Goal: Task Accomplishment & Management: Use online tool/utility

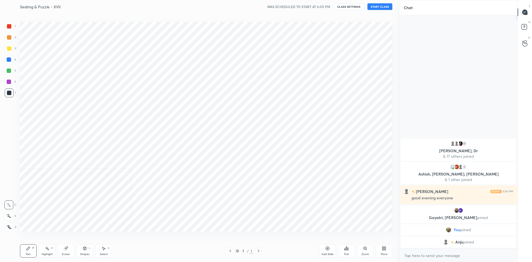
scroll to position [27483, 27333]
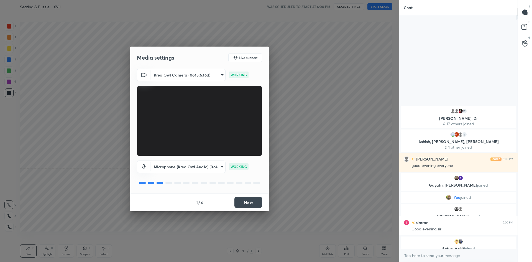
click at [244, 205] on button "Next" at bounding box center [248, 202] width 28 height 11
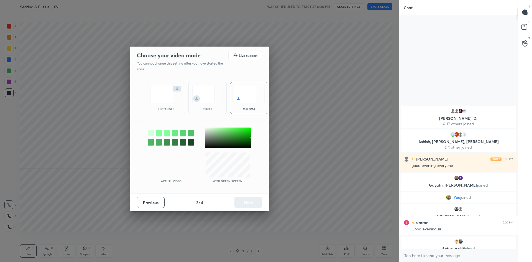
click at [159, 87] on img at bounding box center [165, 94] width 31 height 17
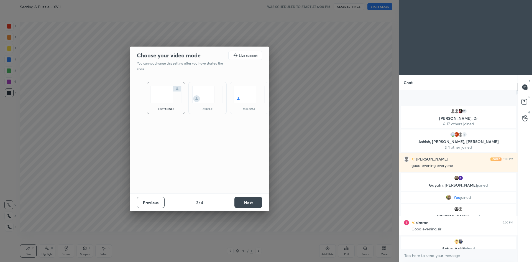
click at [254, 203] on button "Next" at bounding box center [248, 202] width 28 height 11
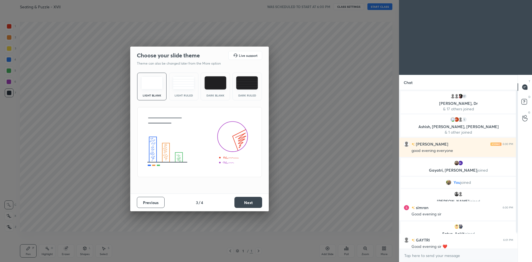
click at [240, 201] on button "Next" at bounding box center [248, 202] width 28 height 11
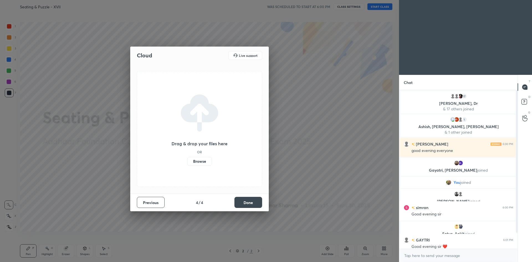
click at [194, 160] on label "Browse" at bounding box center [199, 161] width 25 height 9
click at [187, 160] on input "Browse" at bounding box center [187, 161] width 0 height 9
click at [191, 160] on label "Browse" at bounding box center [199, 161] width 25 height 9
click at [187, 160] on input "Browse" at bounding box center [187, 161] width 0 height 9
click at [248, 203] on button "Done" at bounding box center [248, 202] width 28 height 11
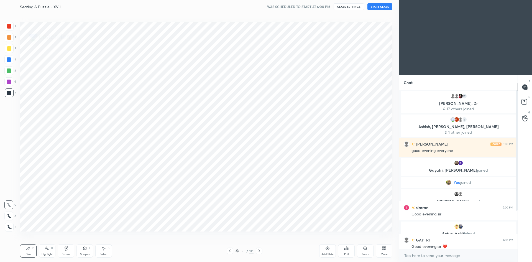
click at [377, 8] on button "START CLASS" at bounding box center [379, 6] width 25 height 7
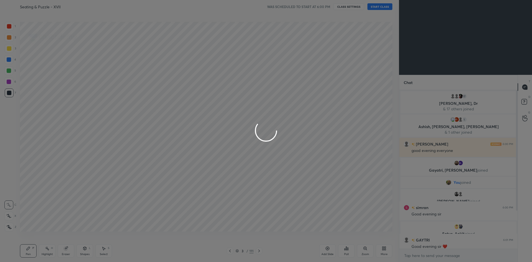
type textarea "x"
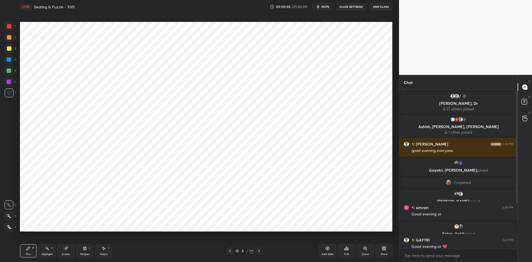
scroll to position [88, 0]
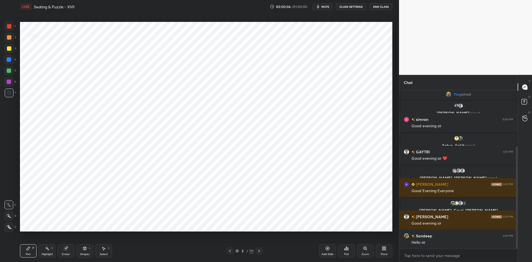
drag, startPoint x: 517, startPoint y: 145, endPoint x: 515, endPoint y: 199, distance: 54.1
click at [515, 199] on div at bounding box center [515, 169] width 3 height 158
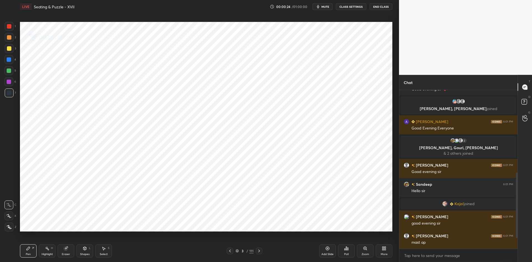
scroll to position [228, 0]
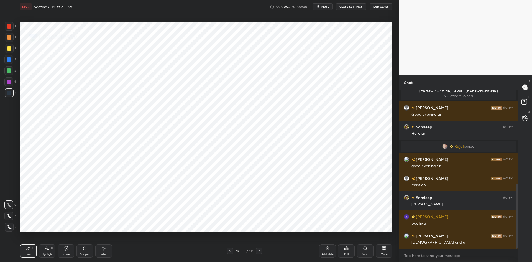
click at [324, 6] on span "mute" at bounding box center [325, 7] width 8 height 4
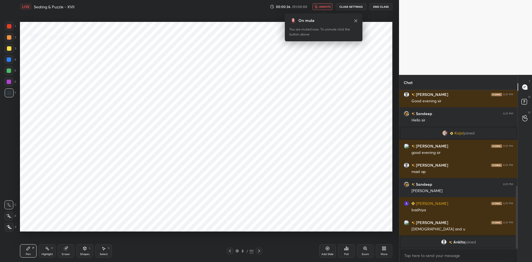
click at [323, 7] on span "unmute" at bounding box center [325, 7] width 12 height 4
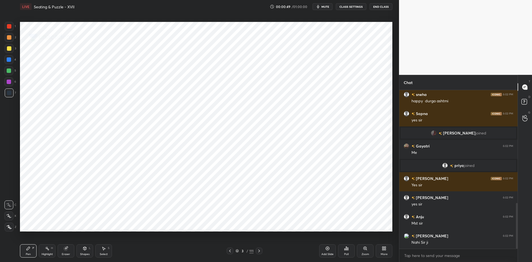
scroll to position [409, 0]
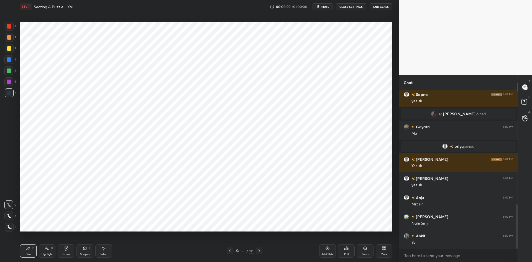
click at [322, 5] on span "mute" at bounding box center [325, 7] width 8 height 4
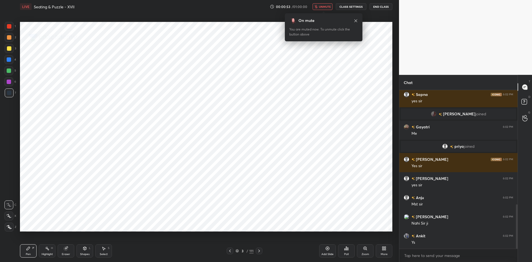
click at [319, 8] on button "unmute" at bounding box center [323, 6] width 20 height 7
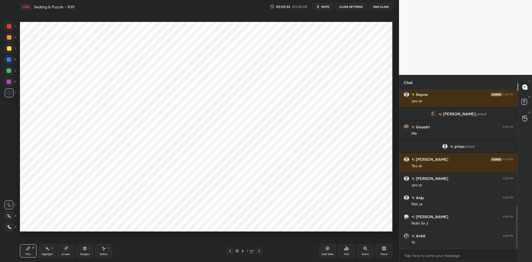
scroll to position [422, 0]
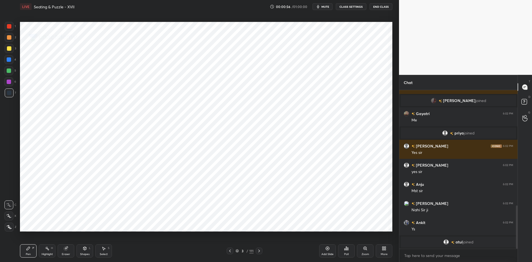
click at [324, 5] on span "mute" at bounding box center [325, 7] width 8 height 4
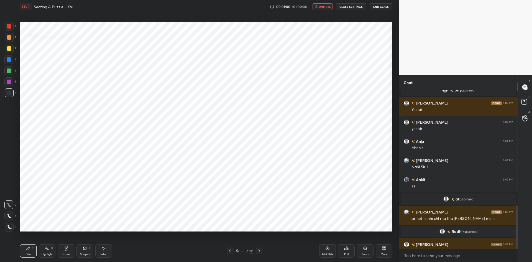
scroll to position [421, 0]
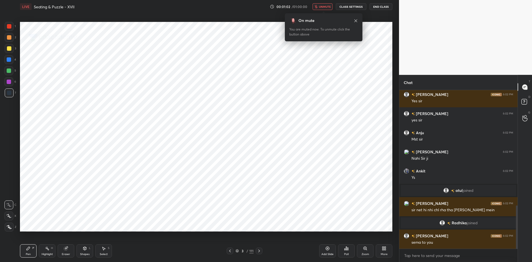
click at [325, 5] on span "unmute" at bounding box center [325, 7] width 12 height 4
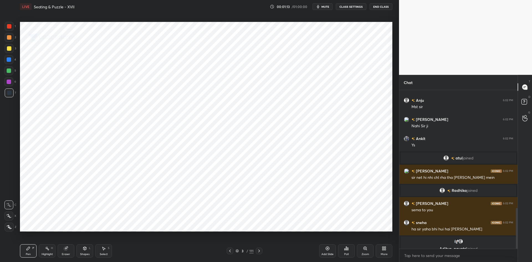
scroll to position [460, 0]
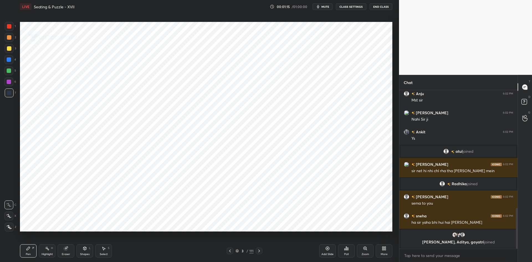
click at [260, 250] on icon at bounding box center [259, 251] width 4 height 4
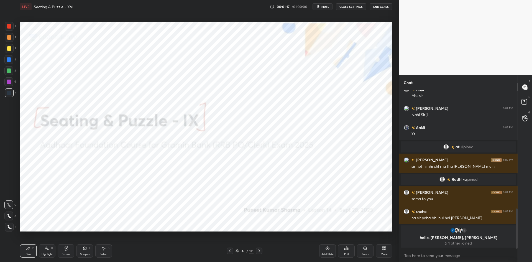
scroll to position [469, 0]
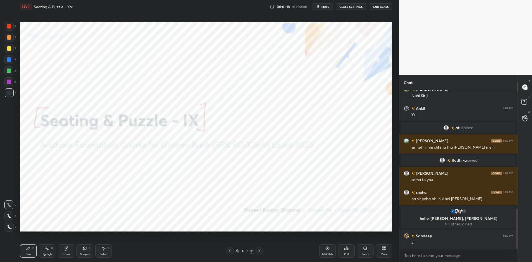
click at [238, 249] on icon at bounding box center [237, 250] width 3 height 3
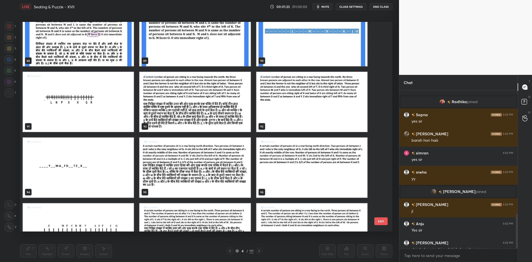
scroll to position [0, 0]
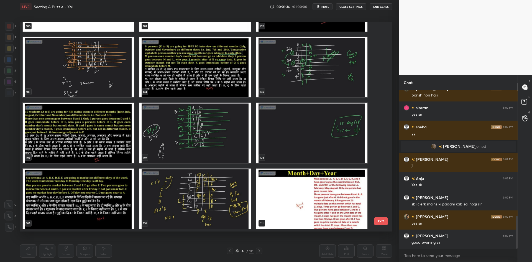
click at [322, 5] on button "mute" at bounding box center [323, 6] width 20 height 7
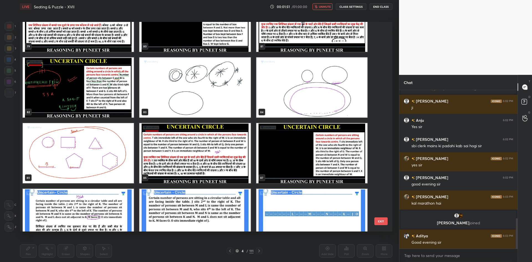
click at [234, 158] on img "grid" at bounding box center [194, 153] width 111 height 60
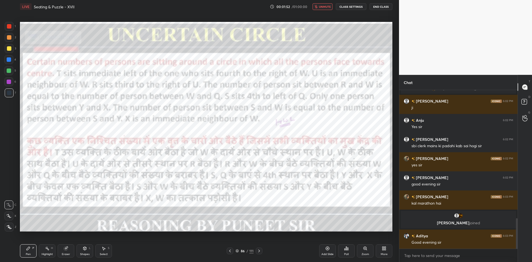
click at [324, 2] on div "LIVE Seating & Puzzle - XVII 00:01:52 / 01:00:00 unmute CLASS SETTINGS End Class" at bounding box center [206, 6] width 372 height 13
click at [322, 6] on span "unmute" at bounding box center [325, 7] width 12 height 4
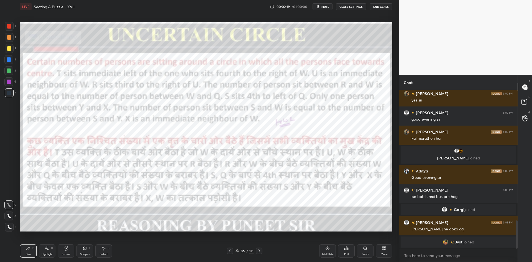
scroll to position [738, 0]
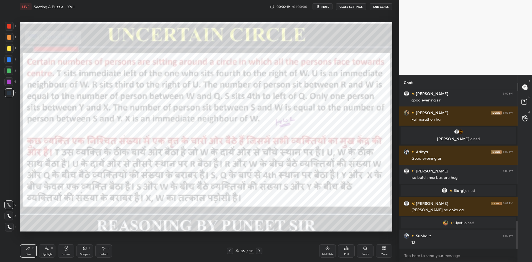
click at [9, 226] on icon at bounding box center [9, 227] width 5 height 4
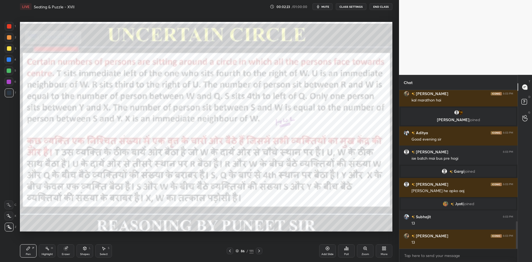
click at [258, 251] on icon at bounding box center [259, 251] width 4 height 4
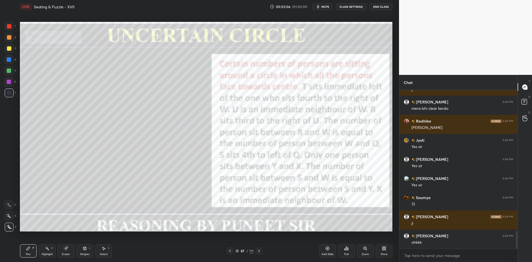
scroll to position [1269, 0]
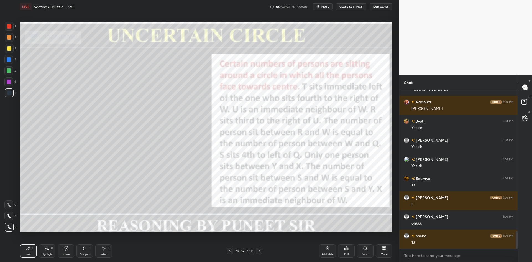
click at [8, 71] on div at bounding box center [9, 70] width 4 height 4
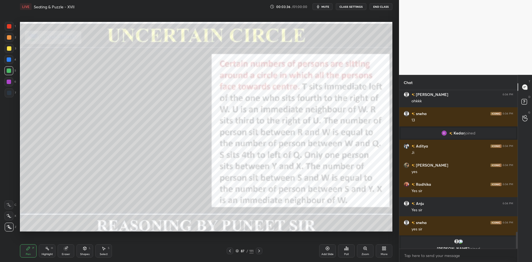
scroll to position [1320, 0]
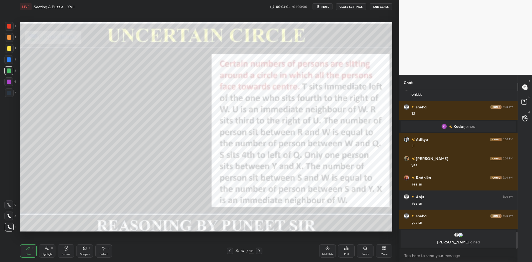
click at [9, 81] on div at bounding box center [9, 82] width 4 height 4
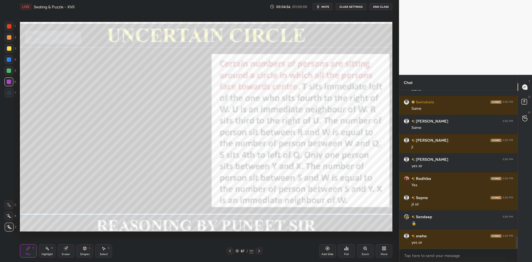
scroll to position [1872, 0]
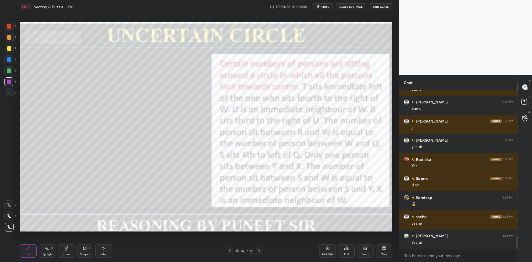
click at [260, 250] on icon at bounding box center [259, 251] width 4 height 4
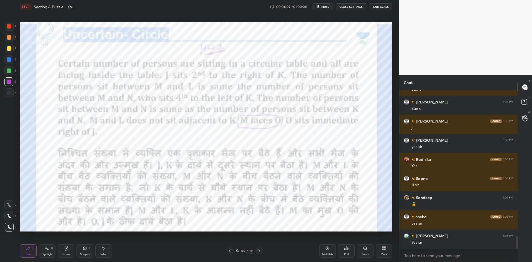
scroll to position [1891, 0]
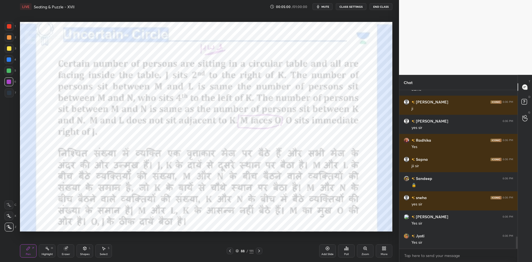
click at [260, 250] on icon at bounding box center [259, 251] width 4 height 4
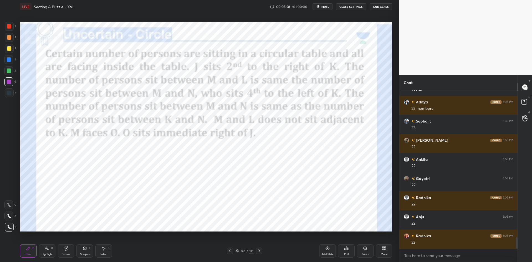
scroll to position [2063, 0]
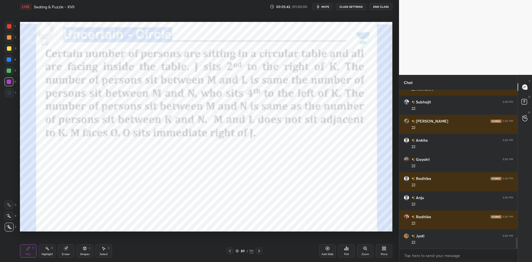
click at [13, 95] on div at bounding box center [9, 92] width 9 height 9
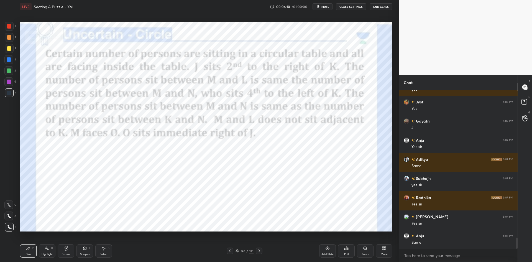
scroll to position [2124, 0]
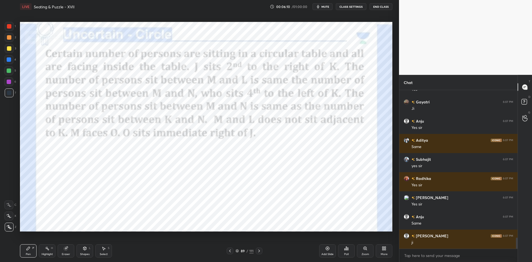
click at [238, 250] on icon at bounding box center [237, 250] width 3 height 3
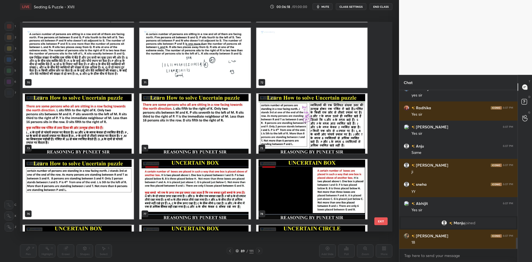
scroll to position [2135, 0]
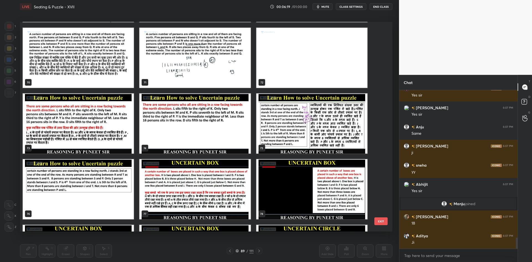
click at [311, 130] on img "grid" at bounding box center [311, 123] width 111 height 60
click at [312, 129] on img "grid" at bounding box center [311, 123] width 111 height 60
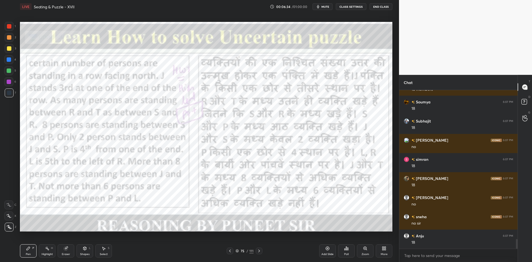
scroll to position [2422, 0]
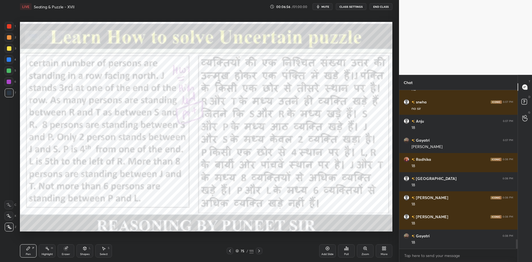
click at [260, 252] on icon at bounding box center [259, 251] width 4 height 4
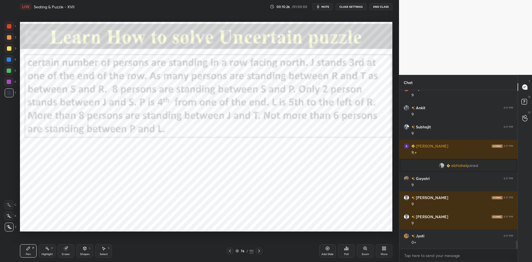
scroll to position [3007, 0]
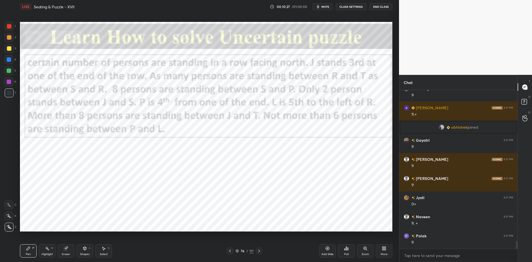
click at [11, 26] on div at bounding box center [9, 26] width 4 height 4
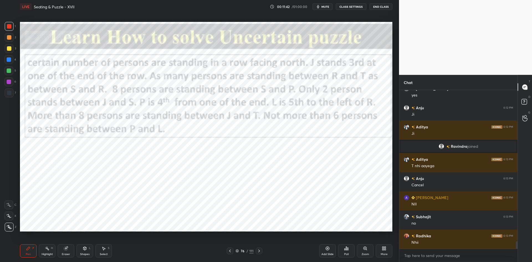
scroll to position [3195, 0]
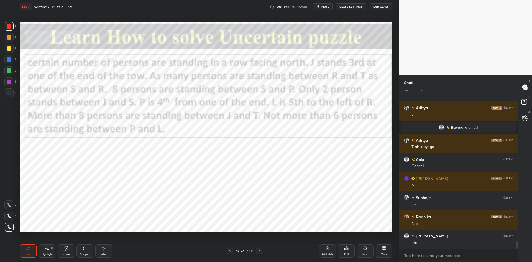
click at [7, 59] on div at bounding box center [9, 59] width 4 height 4
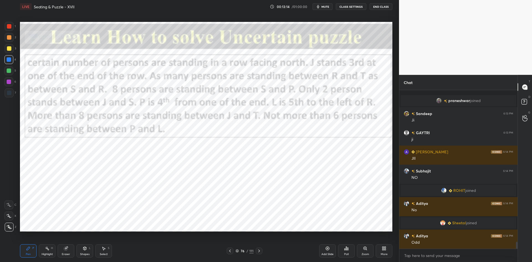
scroll to position [3450, 0]
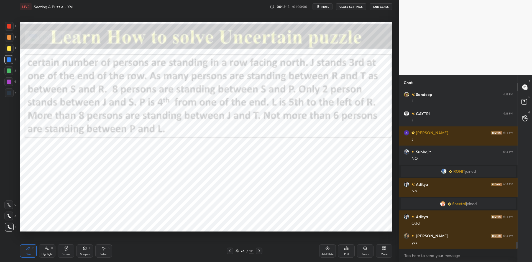
click at [10, 91] on div at bounding box center [9, 93] width 4 height 4
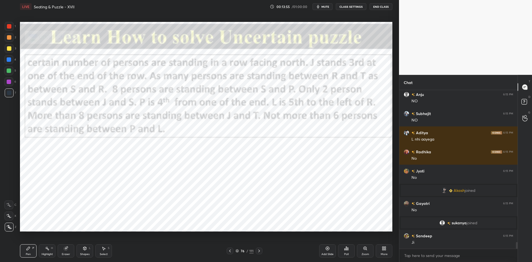
scroll to position [3580, 0]
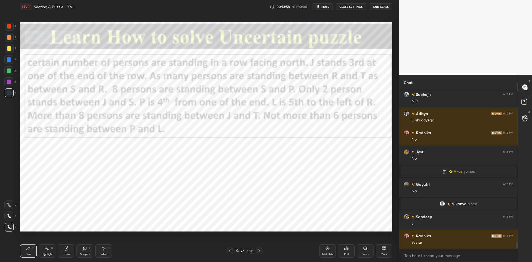
click at [11, 26] on div at bounding box center [9, 26] width 4 height 4
click at [327, 248] on icon at bounding box center [328, 248] width 2 height 2
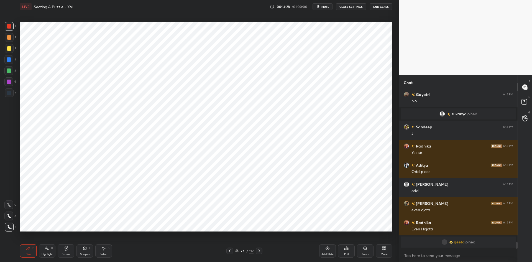
scroll to position [3663, 0]
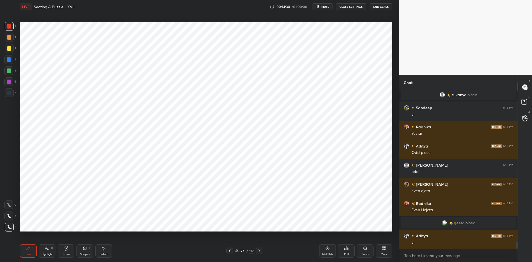
click at [230, 248] on div at bounding box center [229, 250] width 7 height 7
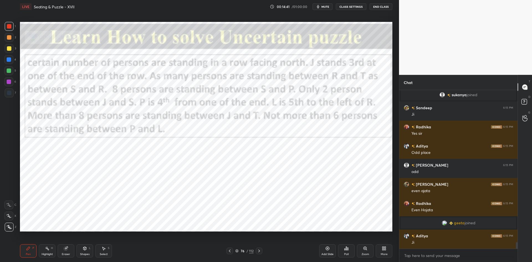
click at [9, 71] on div at bounding box center [9, 70] width 4 height 4
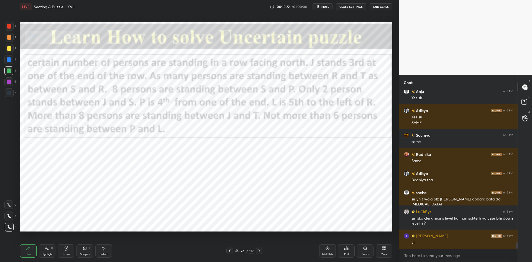
scroll to position [3878, 0]
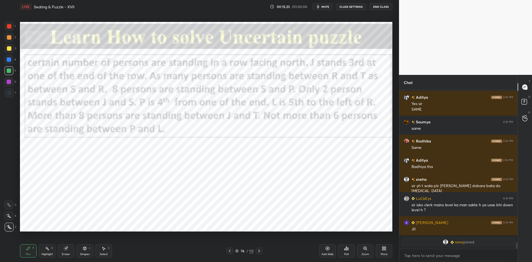
drag, startPoint x: 237, startPoint y: 251, endPoint x: 241, endPoint y: 240, distance: 12.0
click at [237, 251] on icon at bounding box center [236, 250] width 3 height 3
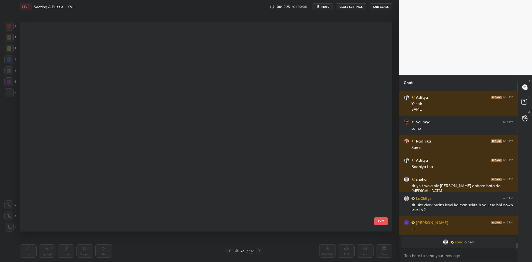
scroll to position [2286, 0]
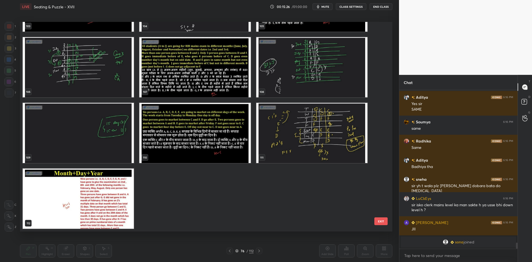
click at [121, 204] on img "grid" at bounding box center [78, 198] width 111 height 60
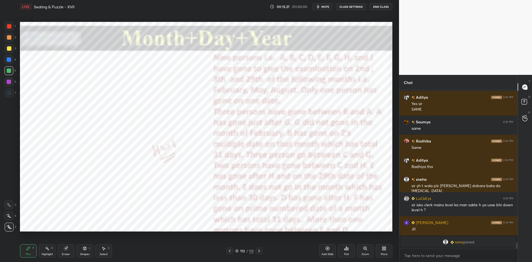
click at [328, 246] on icon at bounding box center [327, 248] width 4 height 4
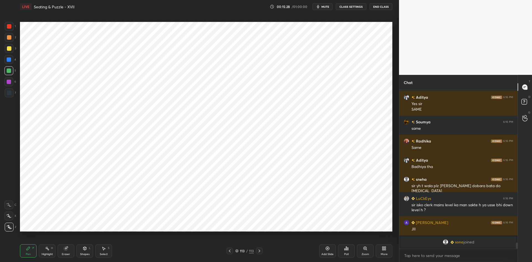
click at [383, 249] on icon at bounding box center [382, 249] width 1 height 1
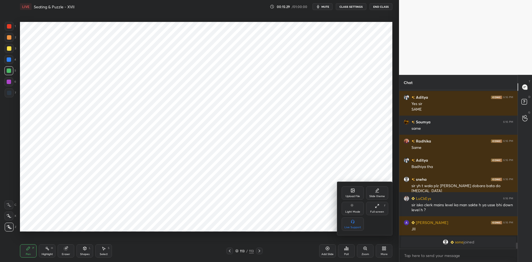
click at [348, 195] on div "Upload File" at bounding box center [353, 196] width 14 height 3
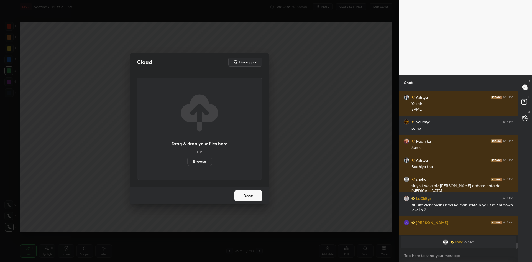
click at [198, 162] on label "Browse" at bounding box center [199, 161] width 25 height 9
click at [187, 162] on input "Browse" at bounding box center [187, 161] width 0 height 9
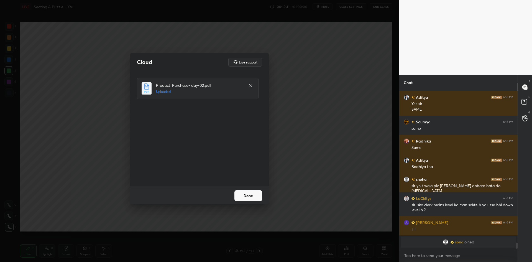
click at [246, 191] on button "Done" at bounding box center [248, 195] width 28 height 11
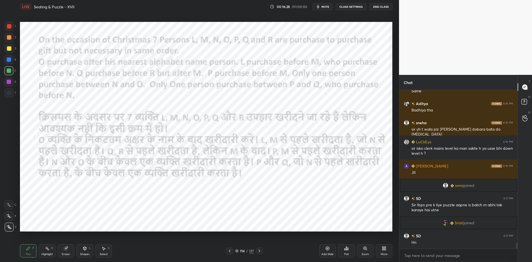
scroll to position [3904, 0]
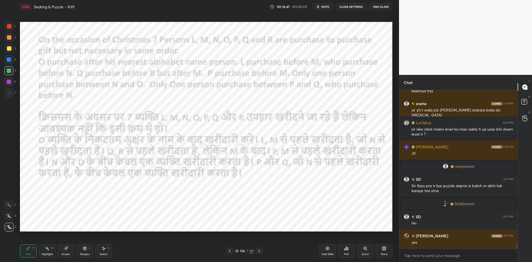
click at [319, 7] on icon "button" at bounding box center [318, 6] width 2 height 3
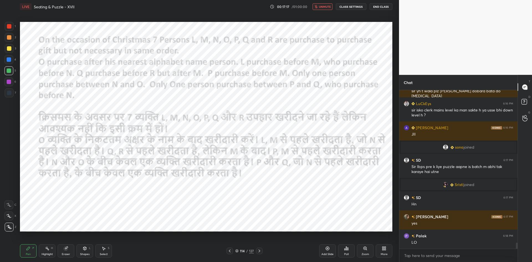
click at [327, 9] on button "unmute" at bounding box center [323, 6] width 20 height 7
click at [327, 9] on button "mute" at bounding box center [323, 6] width 20 height 7
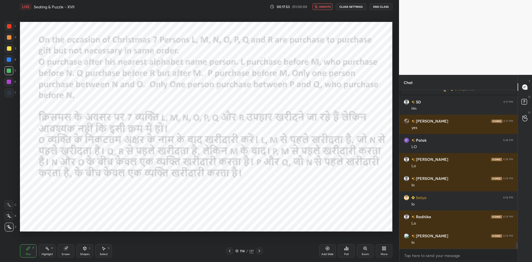
scroll to position [4032, 0]
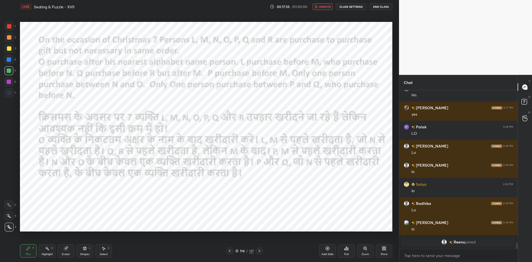
click at [327, 7] on span "unmute" at bounding box center [325, 7] width 12 height 4
click at [326, 249] on icon at bounding box center [328, 249] width 4 height 4
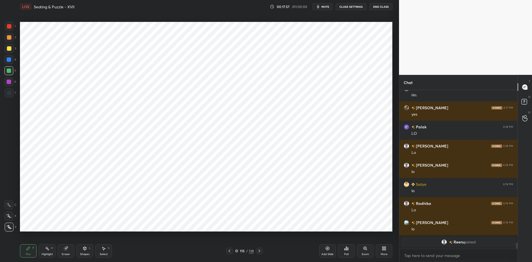
click at [230, 249] on icon at bounding box center [229, 251] width 4 height 4
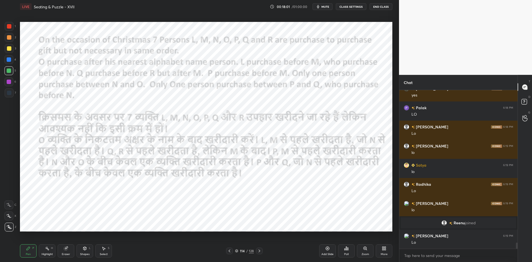
scroll to position [4034, 0]
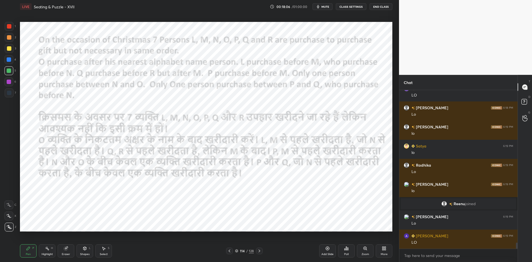
click at [261, 250] on icon at bounding box center [259, 251] width 4 height 4
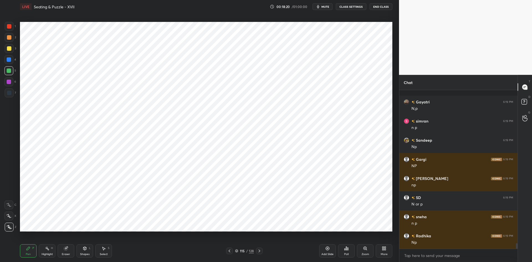
scroll to position [4321, 0]
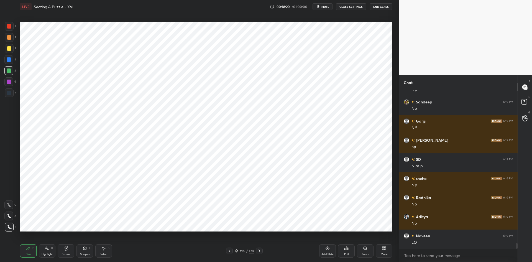
click at [230, 252] on icon at bounding box center [230, 250] width 2 height 3
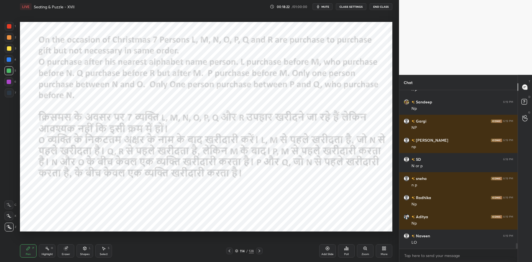
scroll to position [4340, 0]
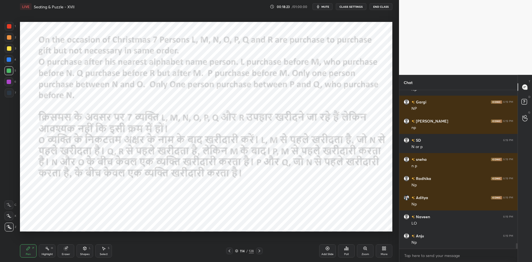
click at [258, 250] on icon at bounding box center [259, 251] width 4 height 4
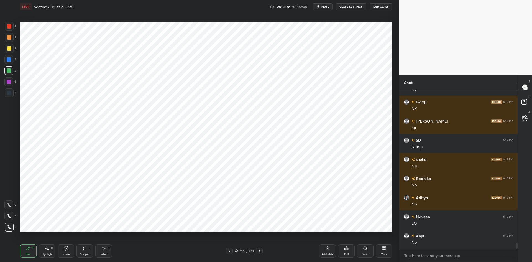
click at [230, 249] on icon at bounding box center [229, 251] width 4 height 4
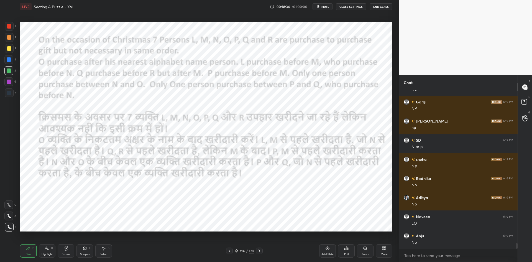
click at [261, 252] on icon at bounding box center [259, 251] width 4 height 4
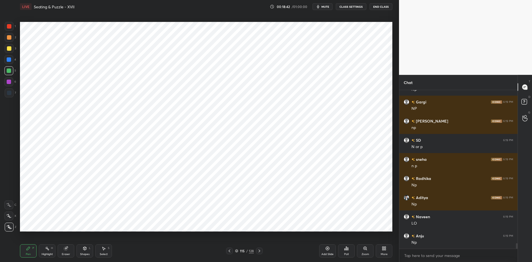
click at [230, 250] on icon at bounding box center [229, 251] width 4 height 4
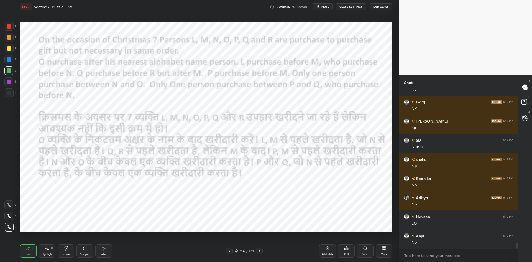
scroll to position [4359, 0]
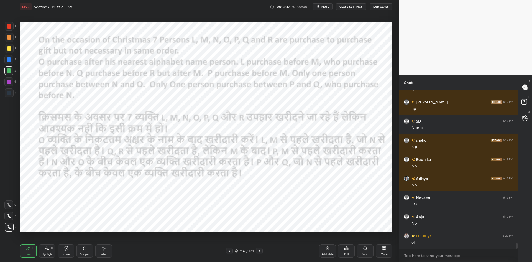
click at [261, 251] on icon at bounding box center [259, 251] width 4 height 4
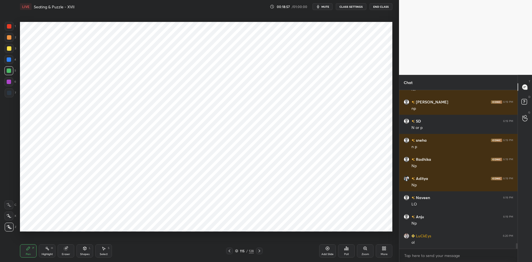
click at [227, 252] on icon at bounding box center [229, 251] width 4 height 4
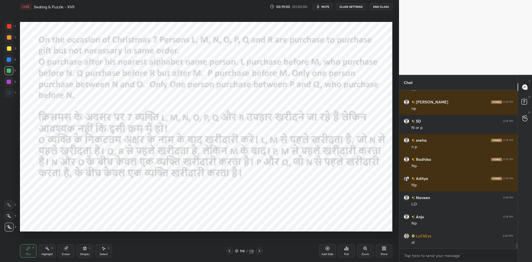
click at [257, 250] on icon at bounding box center [259, 251] width 4 height 4
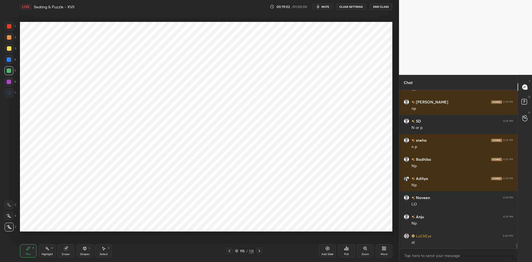
scroll to position [4378, 0]
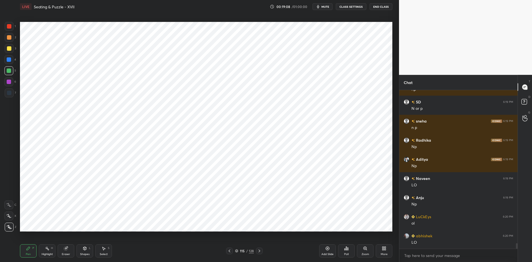
click at [229, 250] on icon at bounding box center [230, 250] width 2 height 3
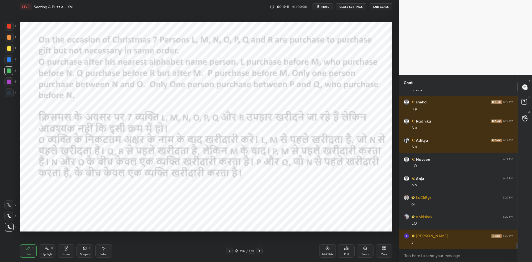
scroll to position [4416, 0]
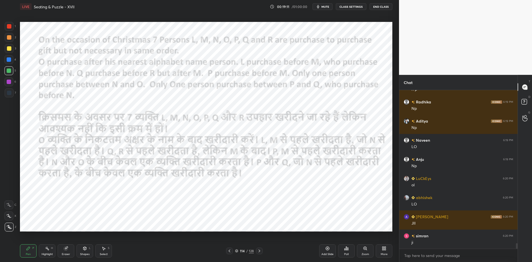
click at [260, 252] on icon at bounding box center [259, 251] width 4 height 4
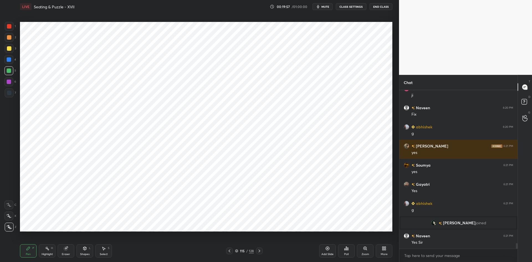
scroll to position [4413, 0]
click at [260, 249] on icon at bounding box center [259, 251] width 4 height 4
click at [260, 250] on icon at bounding box center [259, 251] width 4 height 4
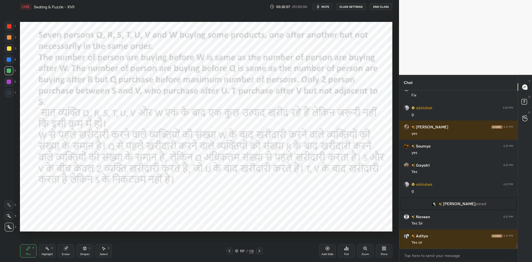
scroll to position [4445, 0]
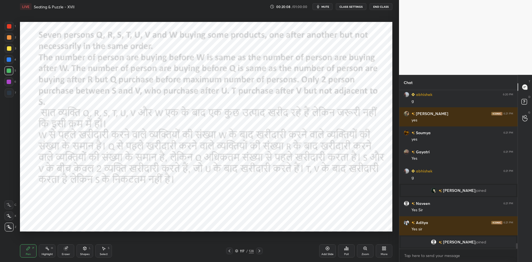
click at [329, 5] on span "mute" at bounding box center [325, 7] width 8 height 4
click at [342, 5] on button "CLASS SETTINGS" at bounding box center [351, 6] width 30 height 7
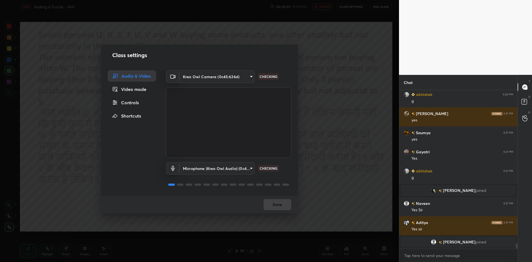
click at [140, 102] on div "Controls" at bounding box center [132, 102] width 48 height 11
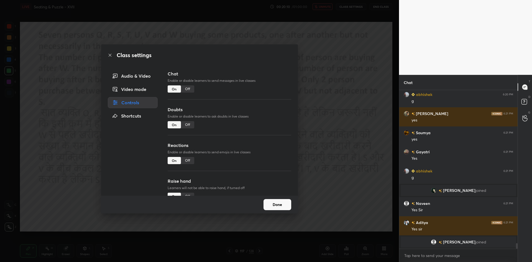
click at [190, 88] on div "Off" at bounding box center [187, 88] width 13 height 7
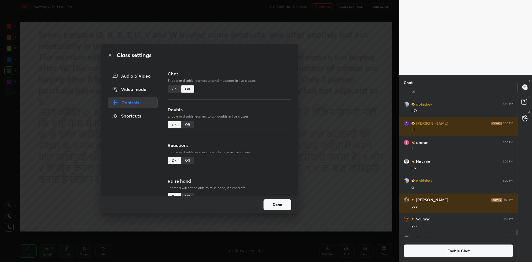
scroll to position [145, 117]
click at [325, 102] on div "Class settings Audio & Video Video mode Controls Shortcuts Chat Enable or disab…" at bounding box center [199, 131] width 399 height 262
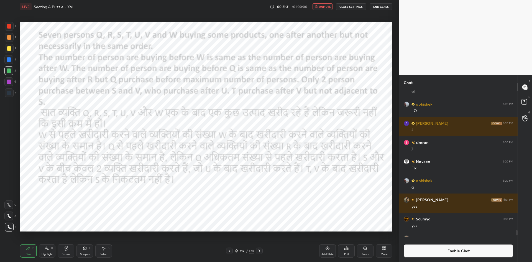
click at [321, 8] on span "unmute" at bounding box center [325, 7] width 12 height 4
click at [418, 255] on button "Enable Chat" at bounding box center [458, 250] width 109 height 13
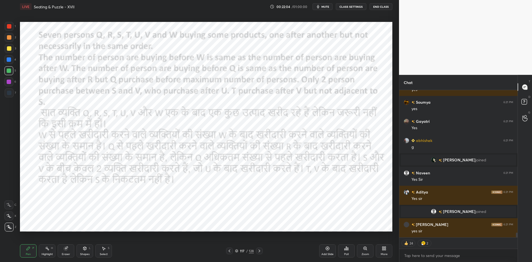
scroll to position [4495, 0]
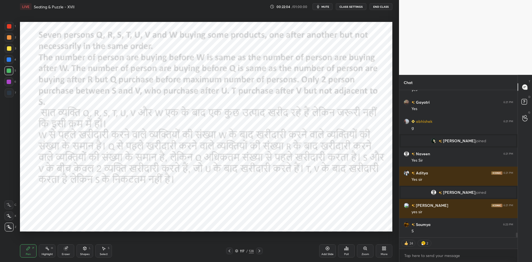
drag, startPoint x: 516, startPoint y: 231, endPoint x: 517, endPoint y: 244, distance: 12.5
click at [517, 244] on div "[PERSON_NAME] 6:21 PM yes [PERSON_NAME] 6:21 PM yes [PERSON_NAME] 6:21 PM Yes a…" at bounding box center [458, 176] width 118 height 172
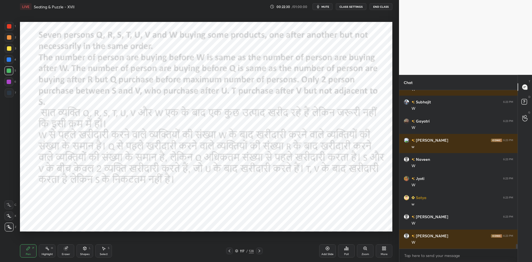
scroll to position [5076, 0]
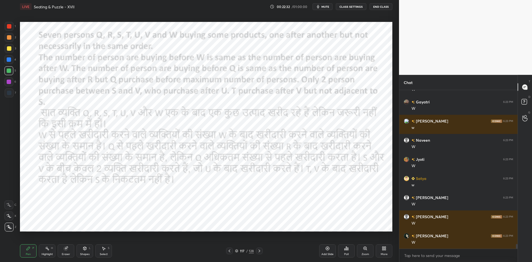
click at [325, 253] on div "Add Slide" at bounding box center [327, 254] width 12 height 3
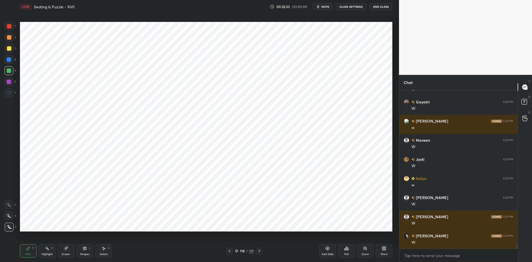
click at [229, 250] on icon at bounding box center [229, 251] width 4 height 4
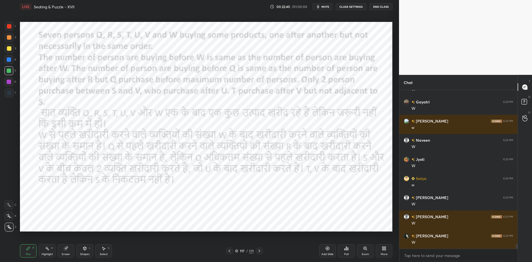
click at [258, 250] on icon at bounding box center [259, 251] width 4 height 4
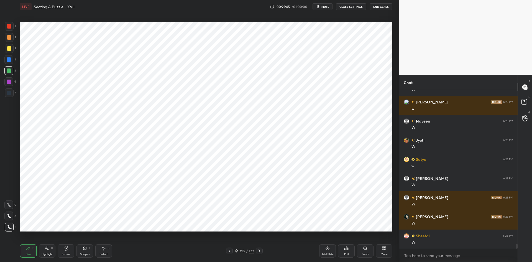
scroll to position [5114, 0]
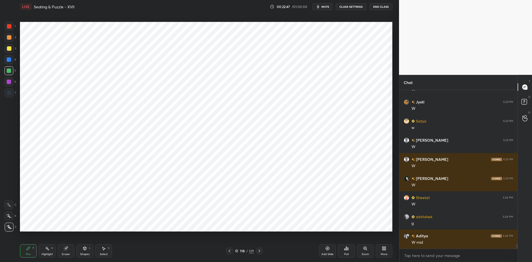
click at [232, 250] on div at bounding box center [229, 250] width 7 height 7
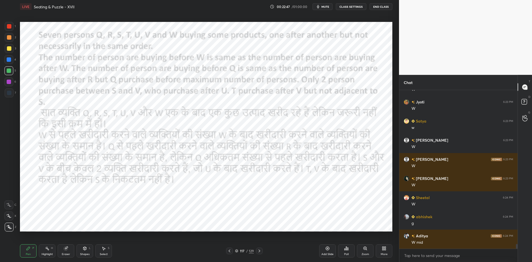
scroll to position [5153, 0]
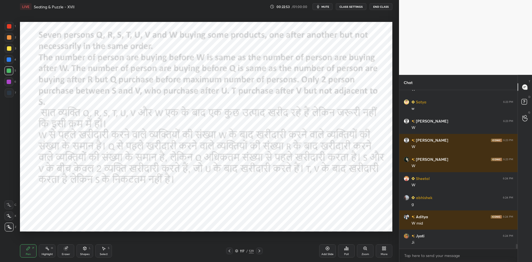
click at [260, 250] on icon at bounding box center [259, 251] width 4 height 4
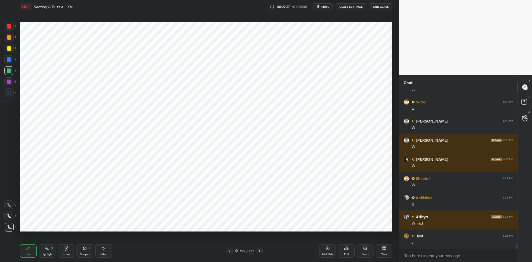
click at [228, 250] on icon at bounding box center [229, 251] width 4 height 4
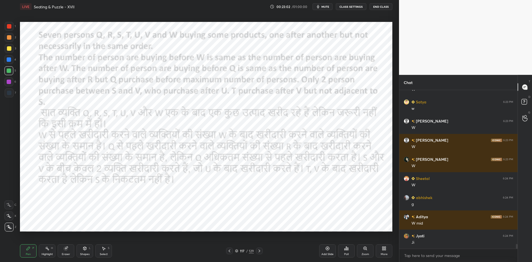
click at [230, 251] on icon at bounding box center [229, 251] width 4 height 4
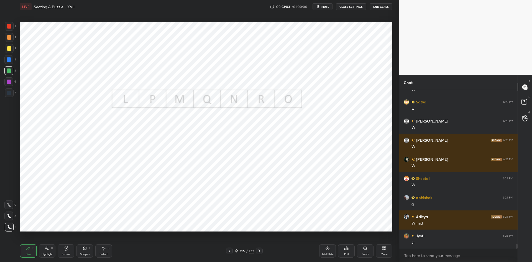
click at [258, 251] on icon at bounding box center [259, 251] width 4 height 4
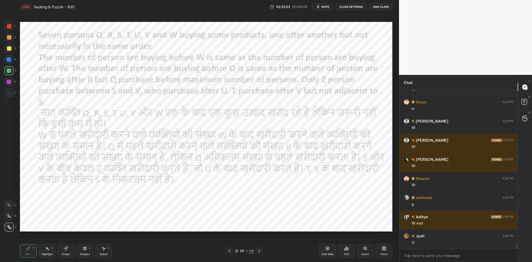
click at [257, 250] on icon at bounding box center [259, 251] width 4 height 4
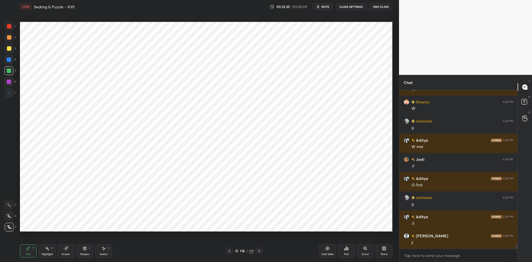
scroll to position [5248, 0]
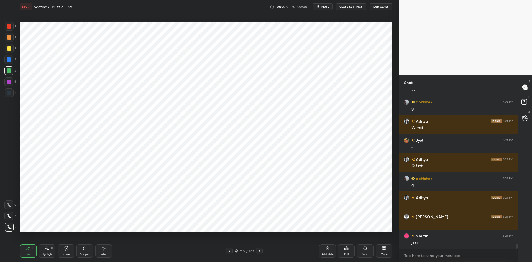
click at [229, 251] on icon at bounding box center [230, 250] width 2 height 3
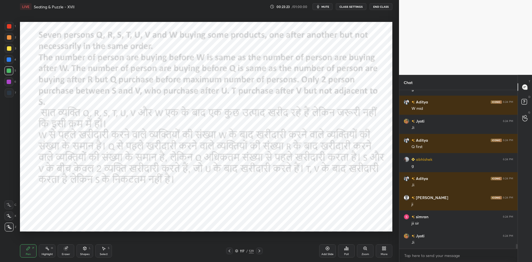
scroll to position [5286, 0]
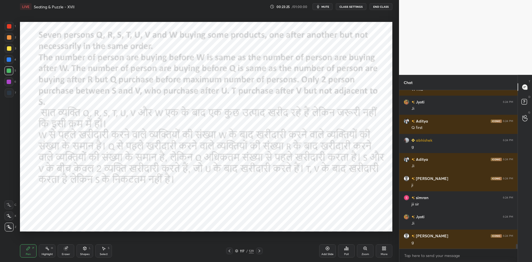
click at [261, 250] on icon at bounding box center [259, 251] width 4 height 4
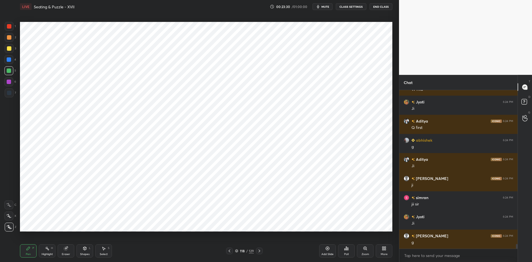
click at [231, 251] on icon at bounding box center [229, 251] width 4 height 4
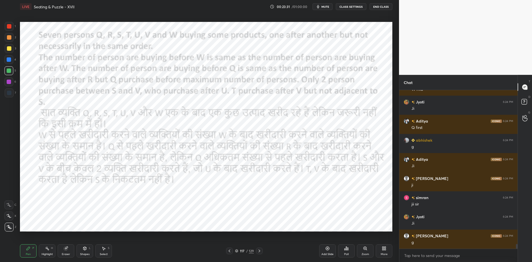
click at [261, 252] on icon at bounding box center [259, 251] width 4 height 4
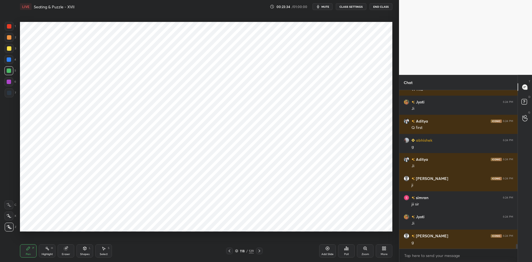
click at [228, 250] on icon at bounding box center [229, 251] width 4 height 4
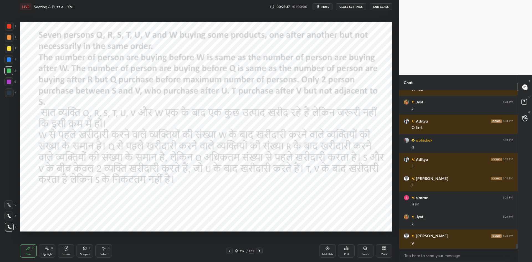
click at [260, 248] on div at bounding box center [259, 250] width 7 height 7
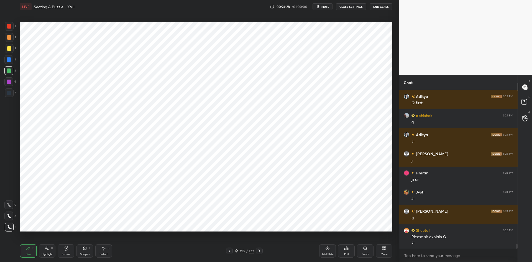
scroll to position [5317, 0]
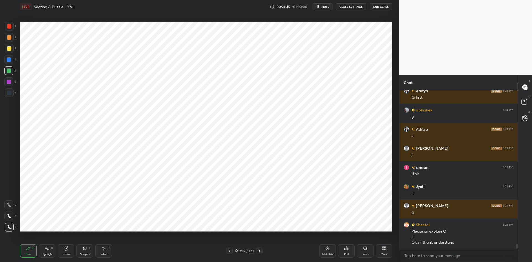
click at [351, 249] on div "Poll" at bounding box center [346, 250] width 17 height 13
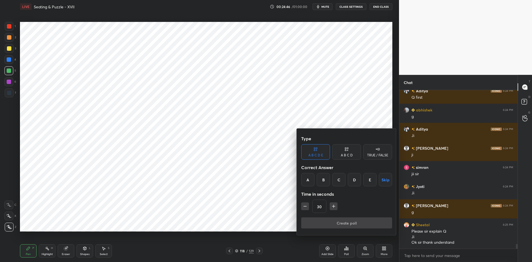
scroll to position [5336, 0]
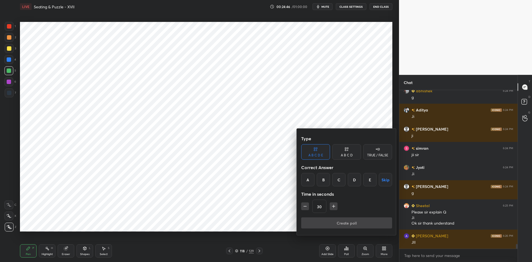
click at [379, 157] on div "TRUE / FALSE" at bounding box center [377, 152] width 29 height 16
click at [379, 177] on button "Skip" at bounding box center [377, 179] width 29 height 13
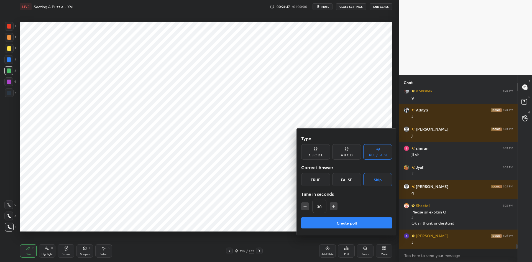
scroll to position [5355, 0]
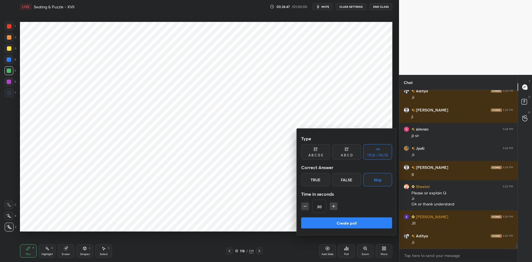
click at [366, 220] on button "Create poll" at bounding box center [346, 222] width 91 height 11
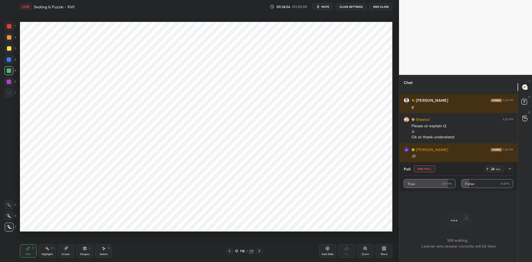
scroll to position [5441, 0]
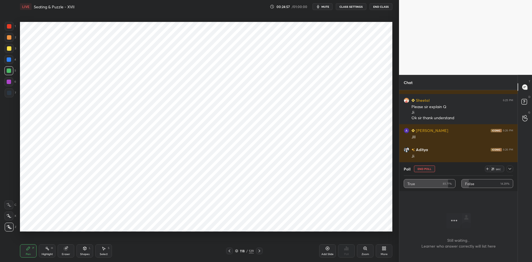
click at [426, 168] on button "End Poll" at bounding box center [424, 168] width 21 height 7
type textarea "x"
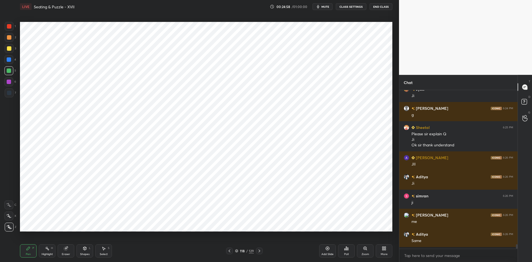
scroll to position [5412, 0]
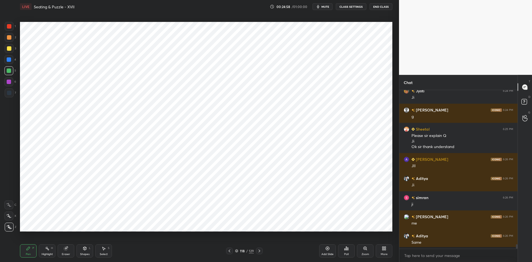
click at [342, 7] on button "CLASS SETTINGS" at bounding box center [351, 6] width 30 height 7
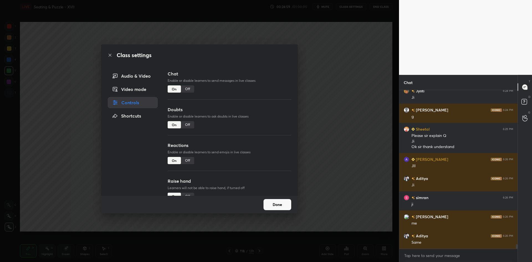
click at [185, 89] on div "Off" at bounding box center [187, 88] width 13 height 7
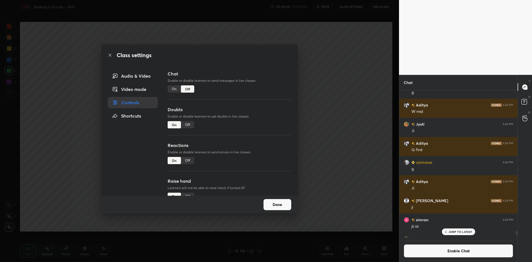
drag, startPoint x: 347, startPoint y: 152, endPoint x: 329, endPoint y: 180, distance: 32.4
click at [347, 153] on div "Class settings Audio & Video Video mode Controls Shortcuts Chat Enable or disab…" at bounding box center [199, 131] width 399 height 262
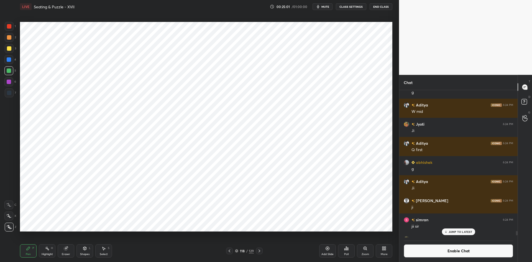
click at [236, 252] on icon at bounding box center [236, 250] width 3 height 3
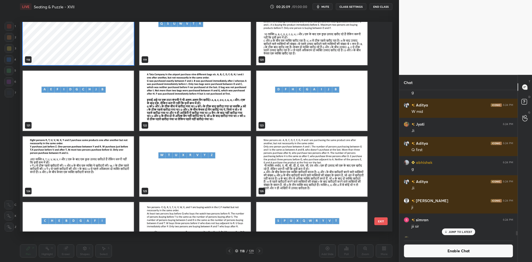
scroll to position [2581, 0]
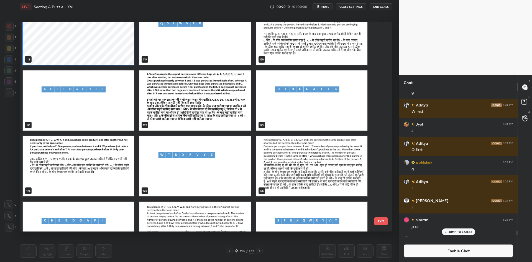
click at [88, 170] on img "grid" at bounding box center [78, 166] width 111 height 60
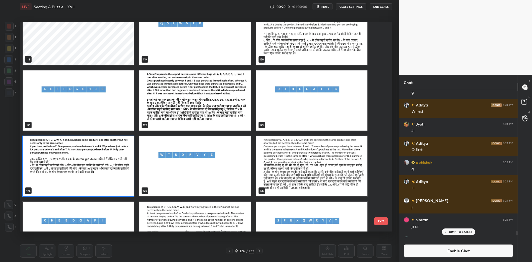
click at [88, 170] on img "grid" at bounding box center [78, 166] width 111 height 60
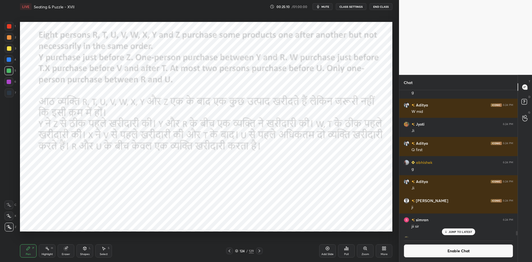
scroll to position [0, 0]
click at [319, 6] on icon "button" at bounding box center [318, 6] width 2 height 3
click at [349, 8] on button "CLASS SETTINGS" at bounding box center [351, 6] width 30 height 7
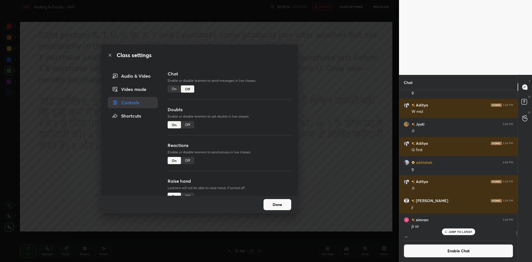
click at [324, 105] on div "Class settings Audio & Video Video mode Controls Shortcuts Chat Enable or disab…" at bounding box center [199, 131] width 399 height 262
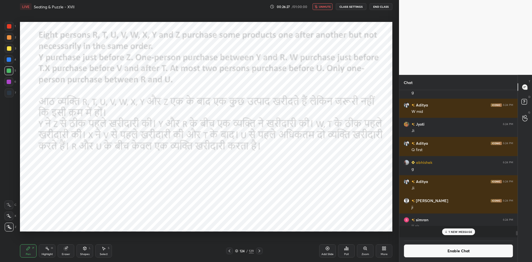
scroll to position [145, 117]
click at [321, 5] on span "unmute" at bounding box center [325, 7] width 12 height 4
click at [341, 251] on div "Poll" at bounding box center [346, 250] width 17 height 13
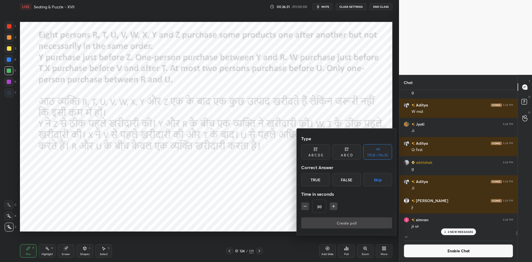
click at [369, 177] on button "Skip" at bounding box center [377, 179] width 29 height 13
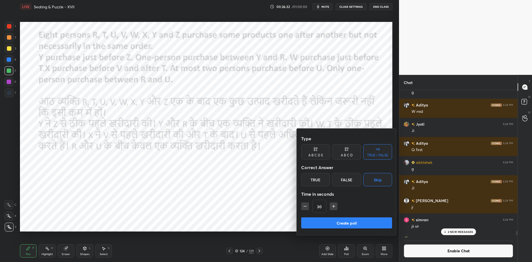
click at [307, 206] on icon "button" at bounding box center [305, 206] width 6 height 6
type input "15"
click at [331, 223] on button "Create poll" at bounding box center [346, 222] width 91 height 11
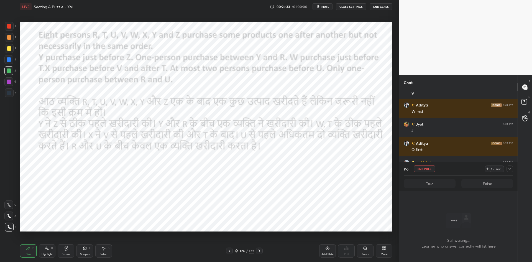
scroll to position [88, 117]
click at [321, 1] on div "LIVE Seating & Puzzle - XVII 00:26:33 / 01:00:00 mute CLASS SETTINGS End Class" at bounding box center [206, 6] width 372 height 13
click at [320, 5] on icon "button" at bounding box center [318, 6] width 4 height 4
click at [322, 7] on span "unmute" at bounding box center [325, 7] width 12 height 4
click at [429, 167] on button "End Poll" at bounding box center [424, 168] width 21 height 7
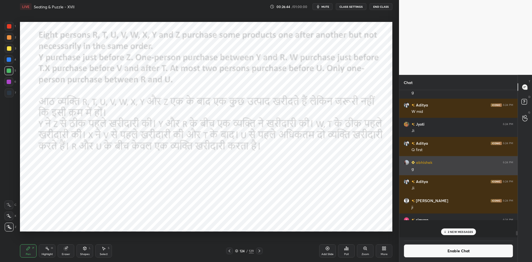
scroll to position [2, 2]
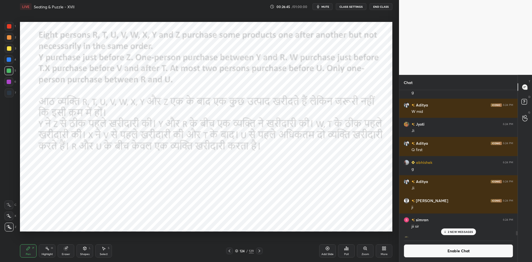
click at [444, 254] on button "Enable Chat" at bounding box center [458, 250] width 109 height 13
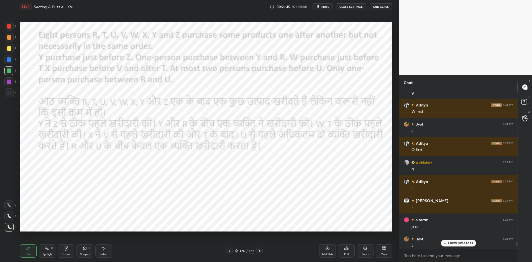
scroll to position [157, 117]
click at [455, 244] on p "2 NEW MESSAGES" at bounding box center [460, 242] width 25 height 3
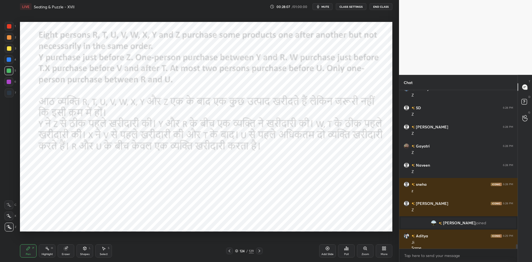
scroll to position [5471, 0]
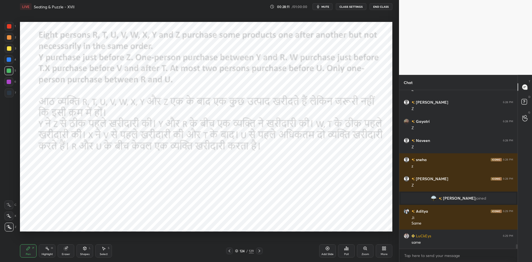
click at [342, 249] on div "Poll" at bounding box center [346, 250] width 17 height 13
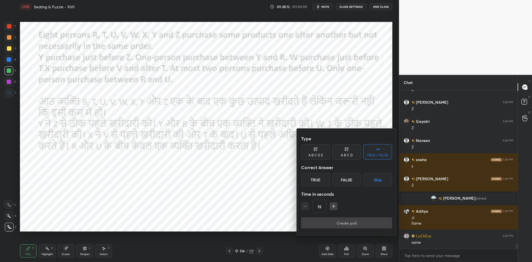
click at [374, 177] on button "Skip" at bounding box center [377, 179] width 29 height 13
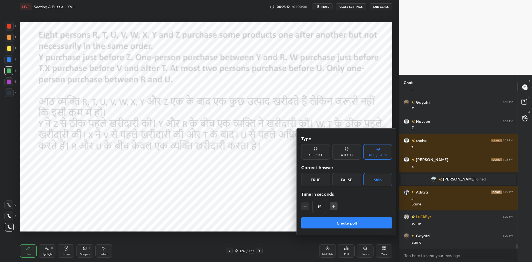
click at [351, 226] on button "Create poll" at bounding box center [346, 222] width 91 height 11
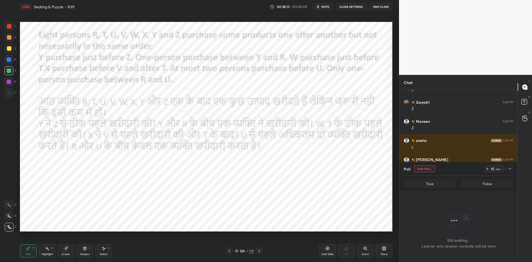
scroll to position [88, 117]
click at [325, 9] on button "mute" at bounding box center [323, 6] width 20 height 7
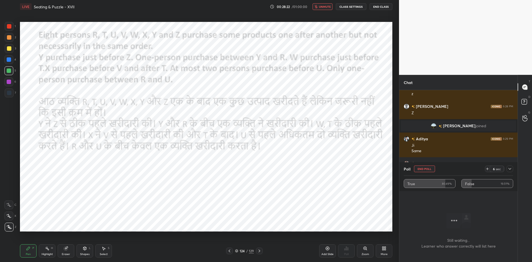
click at [433, 169] on button "End Poll" at bounding box center [424, 168] width 21 height 7
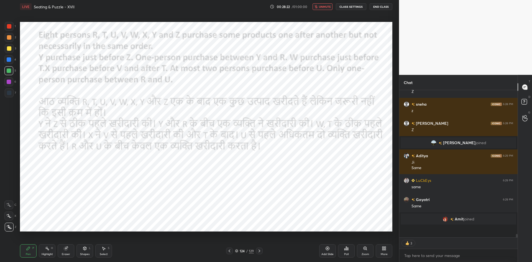
scroll to position [5534, 0]
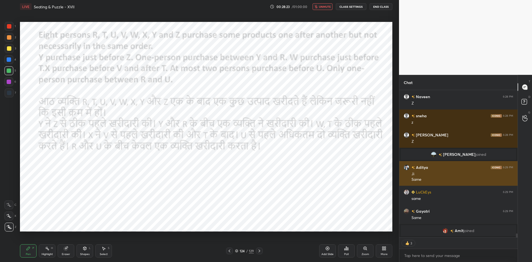
type textarea "x"
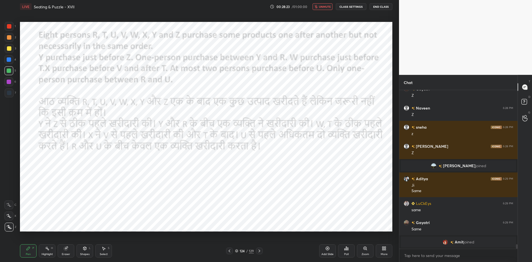
click at [324, 7] on span "unmute" at bounding box center [325, 7] width 12 height 4
click at [325, 9] on button "mute" at bounding box center [323, 6] width 20 height 7
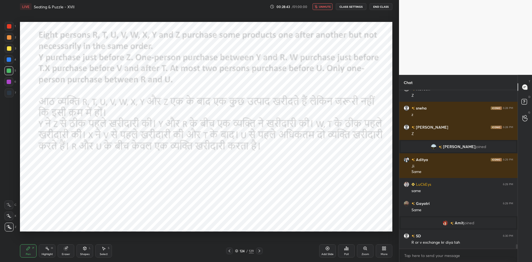
scroll to position [5510, 0]
click at [328, 9] on button "unmute" at bounding box center [323, 6] width 20 height 7
click at [257, 253] on icon at bounding box center [259, 251] width 4 height 4
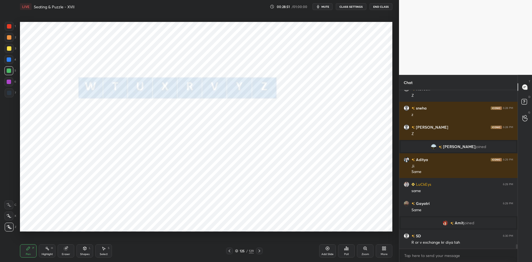
click at [257, 252] on icon at bounding box center [259, 251] width 4 height 4
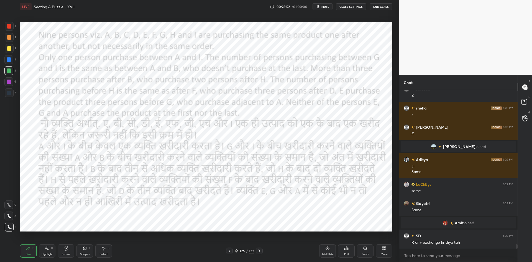
scroll to position [5529, 0]
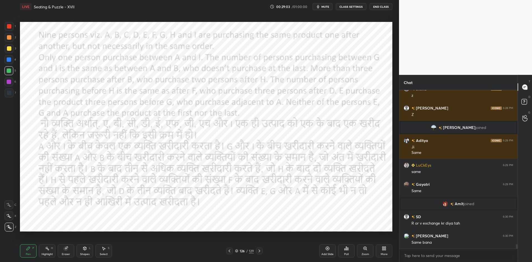
click at [329, 8] on span "mute" at bounding box center [325, 7] width 8 height 4
click at [349, 5] on button "CLASS SETTINGS" at bounding box center [351, 6] width 30 height 7
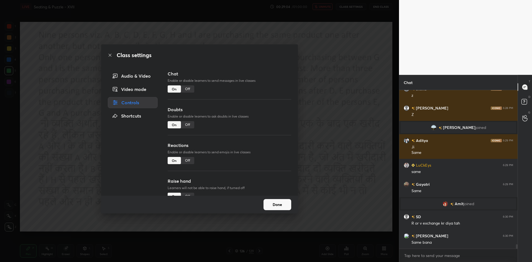
click at [183, 90] on div "Off" at bounding box center [187, 88] width 13 height 7
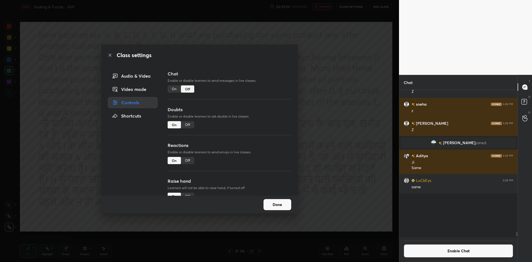
scroll to position [145, 117]
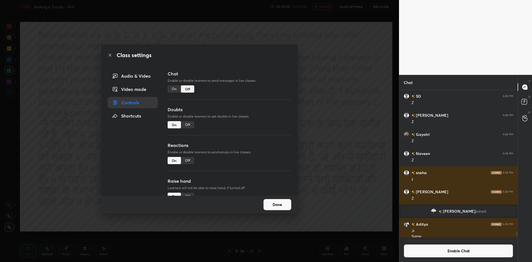
click at [305, 79] on div "Class settings Audio & Video Video mode Controls Shortcuts Chat Enable or disab…" at bounding box center [199, 131] width 399 height 262
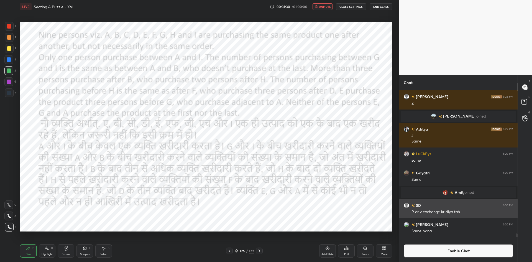
scroll to position [5551, 0]
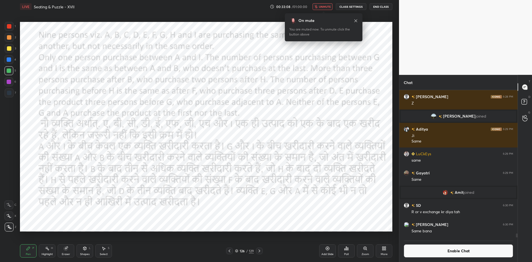
click at [326, 8] on span "unmute" at bounding box center [325, 7] width 12 height 4
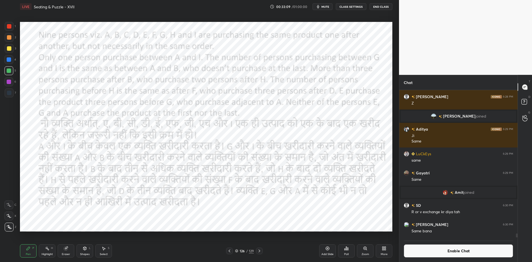
click at [341, 250] on div "Poll" at bounding box center [346, 250] width 17 height 13
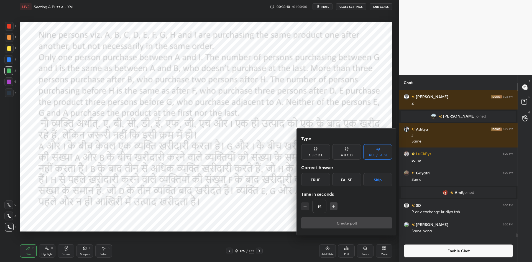
click at [370, 179] on button "Skip" at bounding box center [377, 179] width 29 height 13
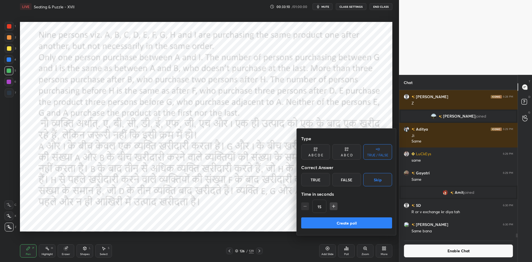
click at [352, 219] on button "Create poll" at bounding box center [346, 222] width 91 height 11
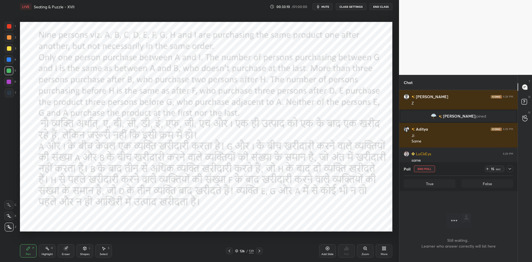
scroll to position [88, 117]
click at [318, 6] on icon "button" at bounding box center [318, 6] width 4 height 4
click at [323, 7] on span "unmute" at bounding box center [325, 7] width 12 height 4
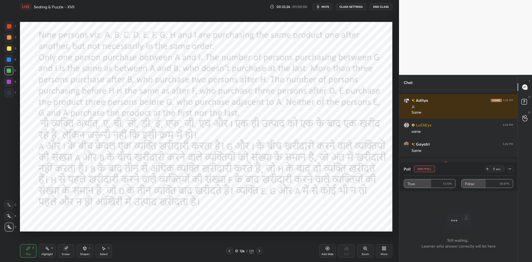
click at [323, 8] on span "mute" at bounding box center [325, 7] width 8 height 4
click at [324, 8] on span "unmute" at bounding box center [325, 7] width 12 height 4
click at [509, 169] on icon at bounding box center [510, 169] width 4 height 4
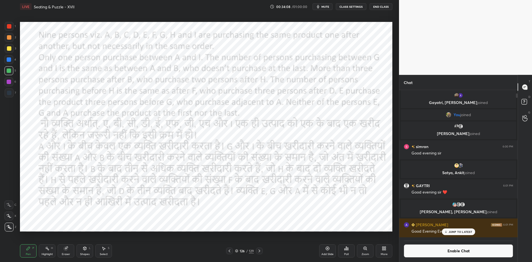
scroll to position [0, 0]
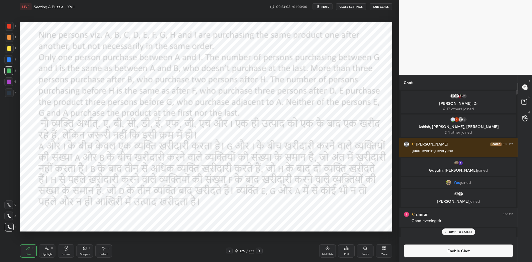
drag, startPoint x: 517, startPoint y: 236, endPoint x: 515, endPoint y: 88, distance: 148.5
click at [515, 88] on div "Chat 17 [PERSON_NAME], Dr & 17 others joined 1 [PERSON_NAME], [PERSON_NAME], [P…" at bounding box center [458, 168] width 119 height 187
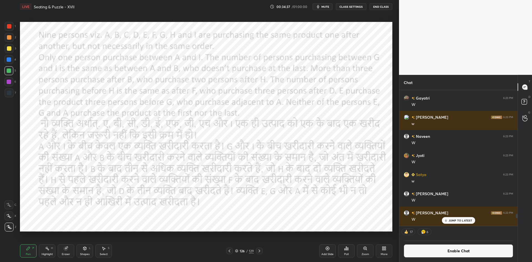
scroll to position [6560, 0]
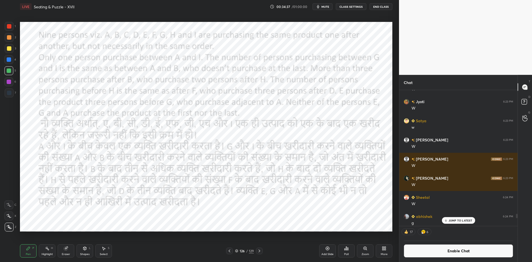
drag, startPoint x: 516, startPoint y: 93, endPoint x: 507, endPoint y: 262, distance: 169.6
click at [507, 0] on html "1 2 3 4 5 6 7 C X Z C X Z E E Erase all H H LIVE Seating & Puzzle - XVII 00:34:…" at bounding box center [266, 0] width 532 height 0
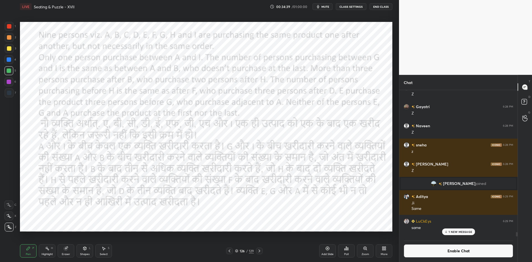
scroll to position [7398, 0]
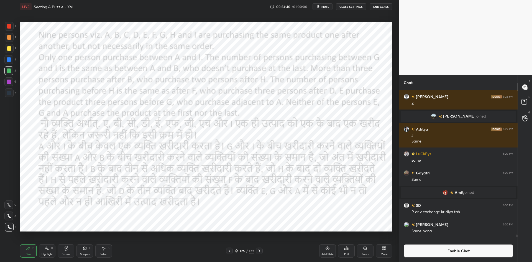
drag, startPoint x: 516, startPoint y: 227, endPoint x: 509, endPoint y: 257, distance: 30.5
click at [509, 257] on div "Naveen 6:28 PM Z sneha 6:28 PM z [GEOGRAPHIC_DATA] 6:28 PM Z [PERSON_NAME] join…" at bounding box center [458, 176] width 118 height 172
click at [347, 255] on div "Poll" at bounding box center [346, 254] width 4 height 3
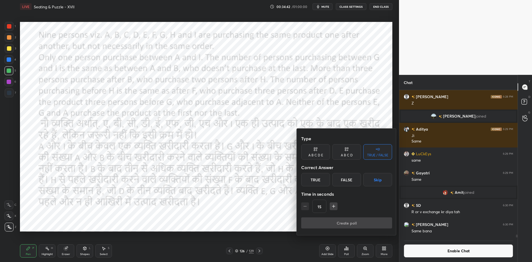
click at [379, 184] on button "Skip" at bounding box center [377, 179] width 29 height 13
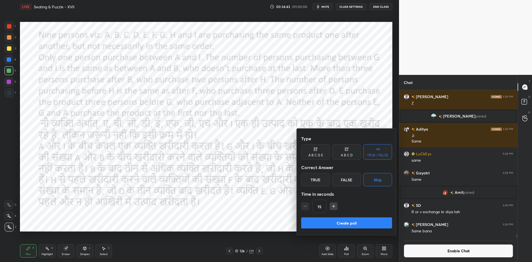
drag, startPoint x: 348, startPoint y: 219, endPoint x: 347, endPoint y: 208, distance: 11.1
click at [348, 217] on div "Type A B C D E A B C D TRUE / FALSE Correct Answer True False Skip Time in seco…" at bounding box center [347, 182] width 100 height 106
click at [329, 219] on button "Create poll" at bounding box center [346, 222] width 91 height 11
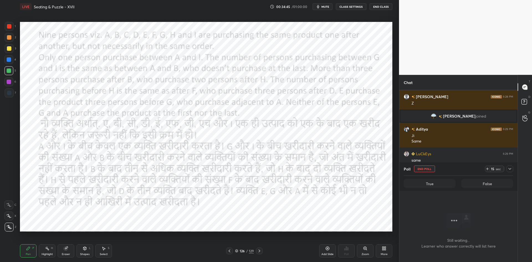
scroll to position [88, 117]
click at [327, 7] on span "mute" at bounding box center [325, 7] width 8 height 4
click at [329, 7] on span "unmute" at bounding box center [325, 7] width 12 height 4
click at [318, 8] on icon "button" at bounding box center [318, 6] width 4 height 4
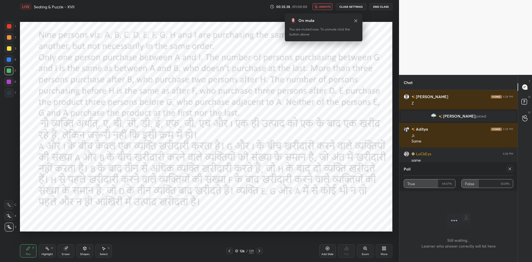
click at [326, 8] on span "unmute" at bounding box center [325, 7] width 12 height 4
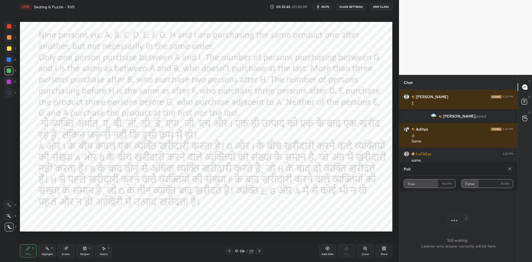
drag, startPoint x: 511, startPoint y: 167, endPoint x: 469, endPoint y: 172, distance: 41.9
click at [510, 168] on icon at bounding box center [510, 169] width 4 height 4
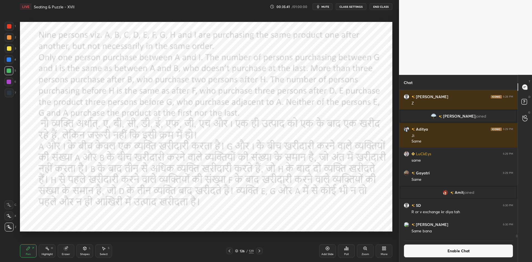
scroll to position [145, 117]
drag, startPoint x: 344, startPoint y: 254, endPoint x: 343, endPoint y: 251, distance: 3.1
click at [343, 251] on div "Poll" at bounding box center [346, 250] width 17 height 13
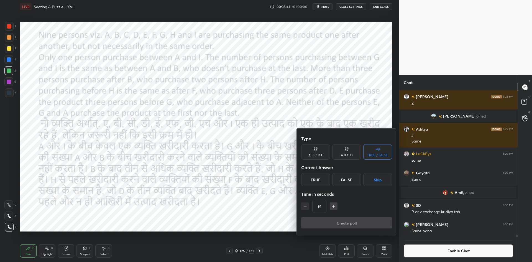
click at [379, 181] on button "Skip" at bounding box center [377, 179] width 29 height 13
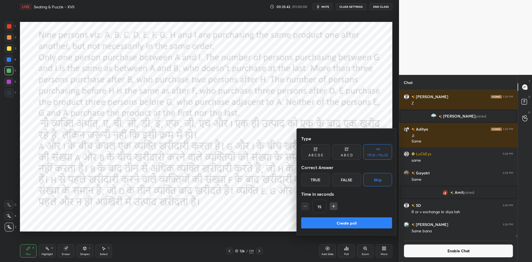
click at [337, 225] on button "Create poll" at bounding box center [346, 222] width 91 height 11
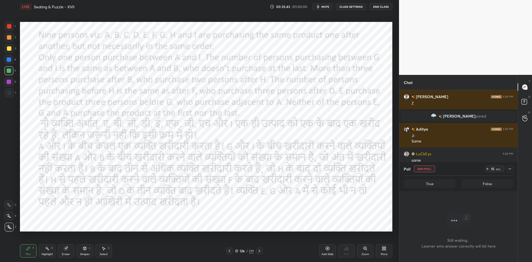
scroll to position [88, 117]
click at [331, 251] on div "Add Slide" at bounding box center [327, 250] width 17 height 13
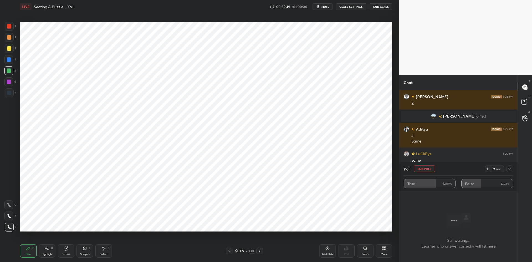
scroll to position [105, 117]
click at [433, 167] on button "End Poll" at bounding box center [424, 168] width 21 height 7
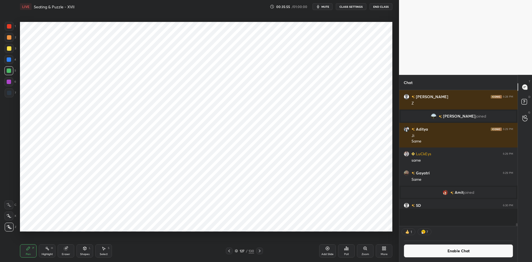
scroll to position [2, 2]
click at [444, 255] on button "Enable Chat" at bounding box center [458, 250] width 109 height 13
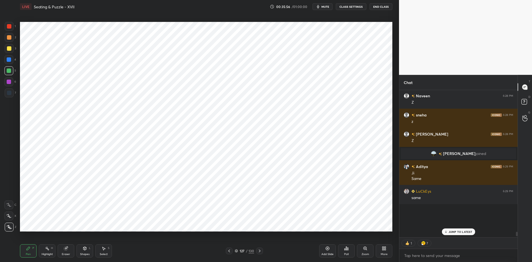
scroll to position [145, 117]
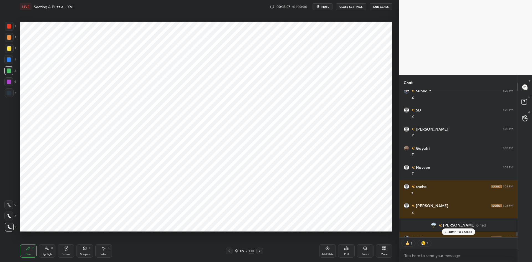
click at [326, 10] on button "mute" at bounding box center [323, 6] width 20 height 7
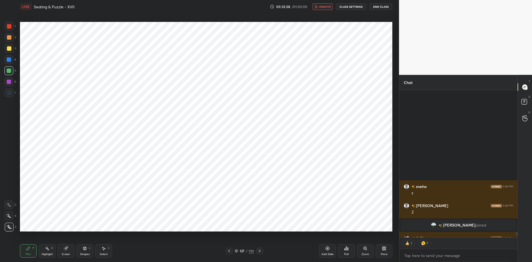
scroll to position [5576, 0]
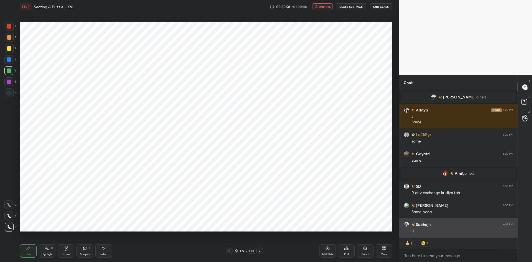
click at [462, 230] on div "H" at bounding box center [462, 231] width 102 height 6
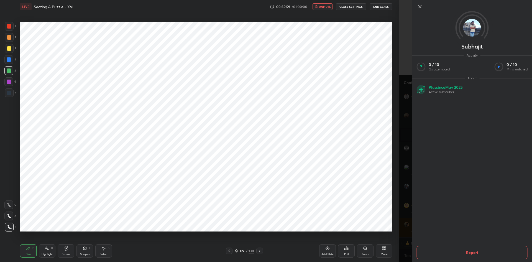
click at [403, 184] on div "[PERSON_NAME] Activity 0 / 10 Qs attempted 0 / 10 Mins watched About Plus since…" at bounding box center [465, 131] width 133 height 262
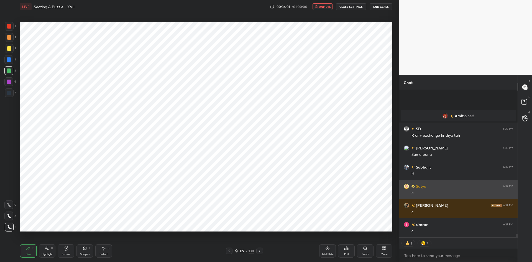
scroll to position [5671, 0]
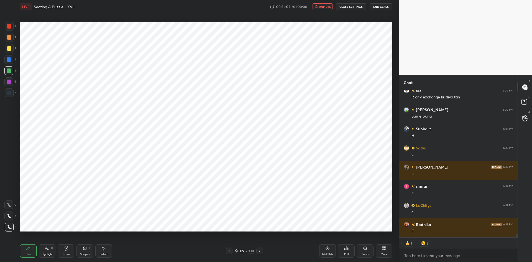
click at [326, 9] on button "unmute" at bounding box center [323, 6] width 20 height 7
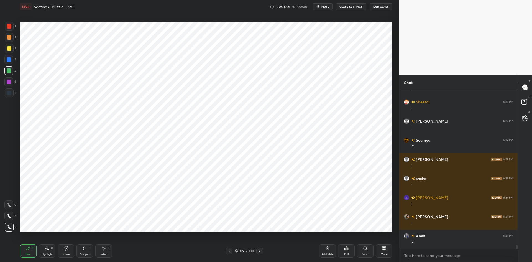
click at [230, 249] on icon at bounding box center [229, 251] width 4 height 4
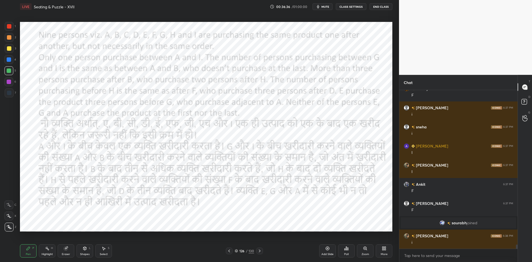
click at [259, 249] on icon at bounding box center [259, 251] width 4 height 4
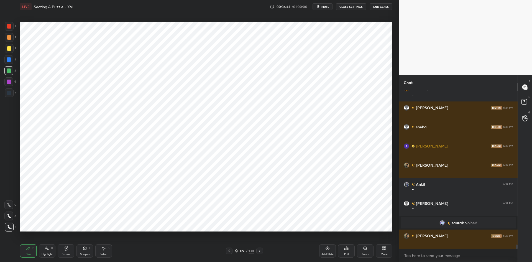
click at [231, 254] on div "Pen P Highlight H Eraser Shapes L Select S 127 / 130 Add Slide Poll Zoom More" at bounding box center [206, 251] width 372 height 22
click at [230, 250] on icon at bounding box center [229, 251] width 4 height 4
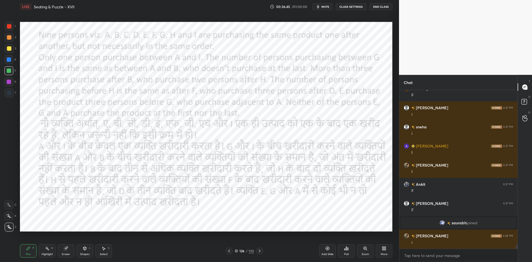
click at [260, 249] on icon at bounding box center [259, 251] width 4 height 4
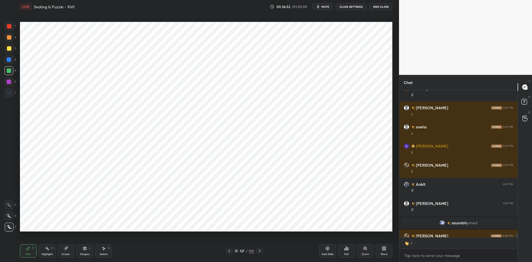
click at [230, 250] on icon at bounding box center [229, 251] width 4 height 4
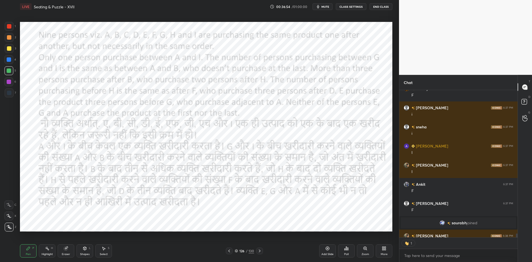
click at [260, 251] on icon at bounding box center [259, 251] width 4 height 4
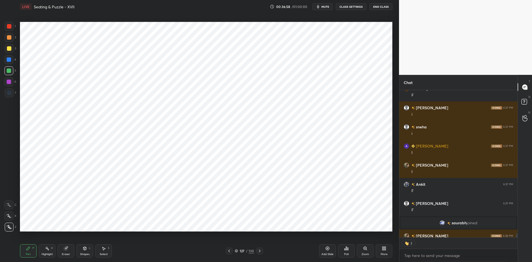
click at [229, 251] on icon at bounding box center [229, 251] width 4 height 4
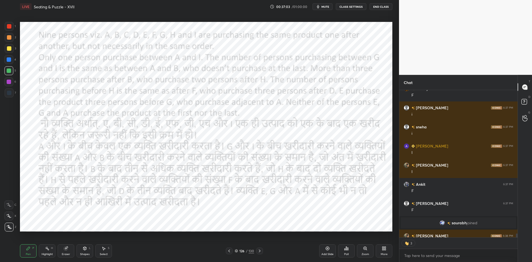
click at [259, 251] on icon at bounding box center [259, 251] width 4 height 4
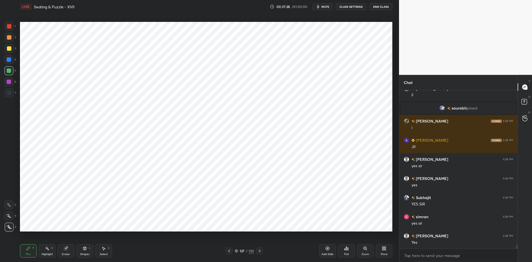
scroll to position [6181, 0]
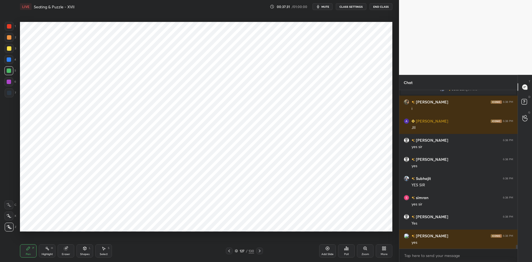
click at [229, 250] on icon at bounding box center [229, 251] width 4 height 4
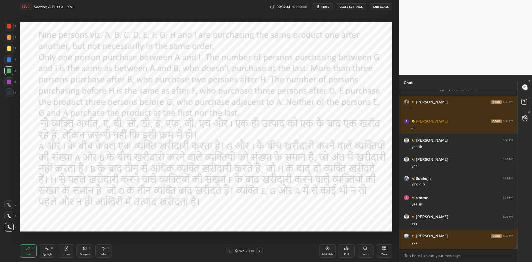
scroll to position [6201, 0]
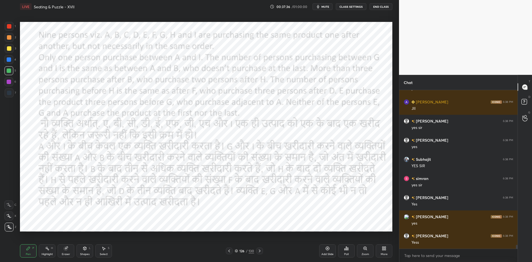
click at [260, 250] on icon at bounding box center [259, 251] width 4 height 4
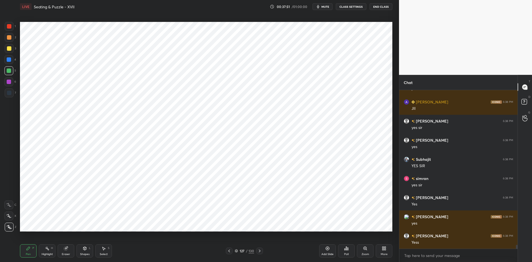
click at [66, 244] on div "Pen P Highlight H Eraser Shapes L Select S 127 / 130 Add Slide Poll Zoom More" at bounding box center [206, 251] width 372 height 22
click at [67, 247] on icon at bounding box center [66, 247] width 3 height 3
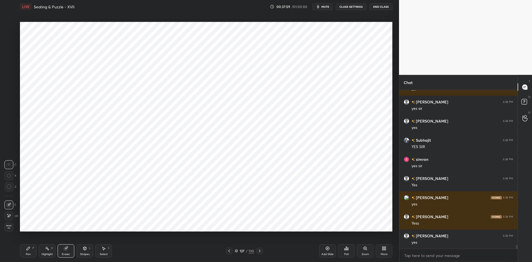
click at [228, 254] on div at bounding box center [229, 250] width 7 height 7
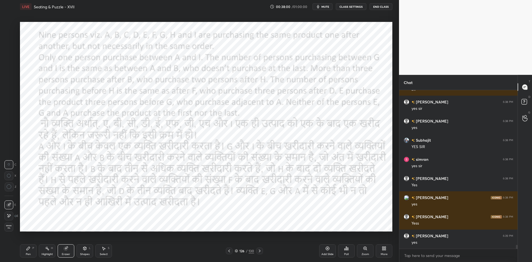
scroll to position [6249, 0]
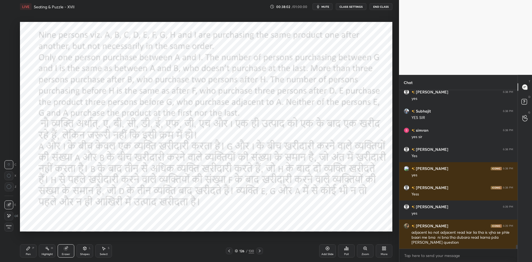
click at [29, 250] on icon at bounding box center [28, 248] width 4 height 4
click at [8, 81] on div at bounding box center [9, 82] width 4 height 4
click at [258, 251] on icon at bounding box center [259, 251] width 4 height 4
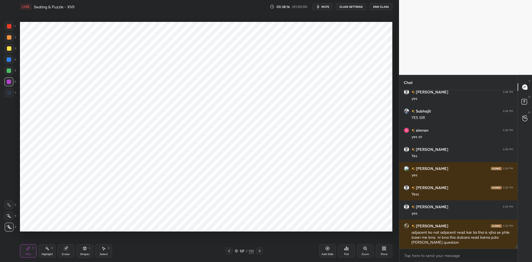
click at [229, 249] on icon at bounding box center [229, 251] width 4 height 4
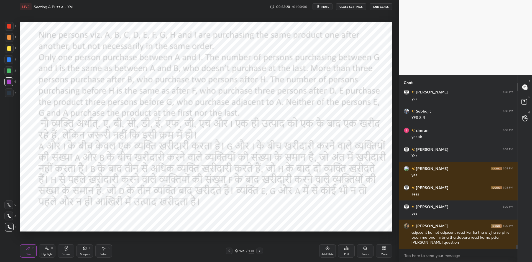
click at [260, 251] on icon at bounding box center [259, 251] width 4 height 4
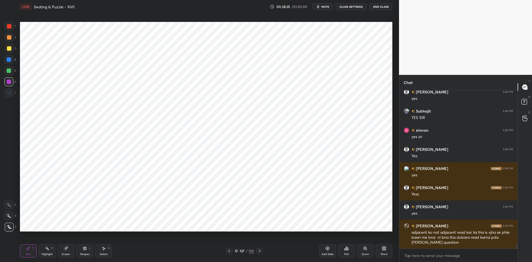
click at [231, 250] on icon at bounding box center [229, 251] width 4 height 4
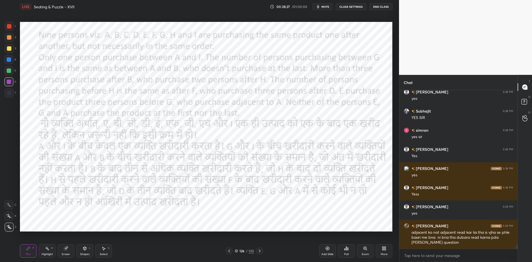
click at [260, 250] on icon at bounding box center [260, 250] width 2 height 3
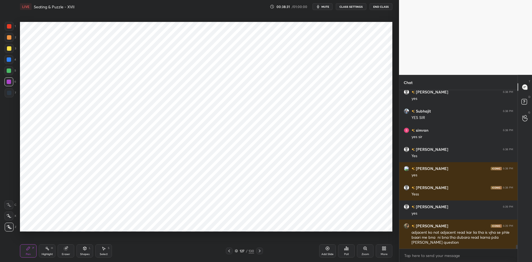
click at [229, 249] on icon at bounding box center [229, 251] width 4 height 4
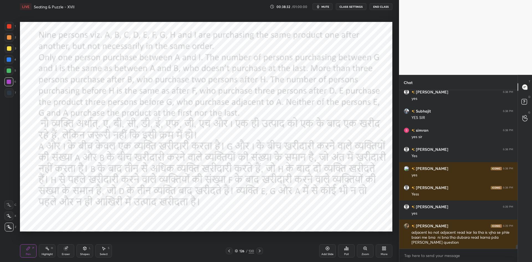
click at [262, 250] on div at bounding box center [259, 250] width 7 height 7
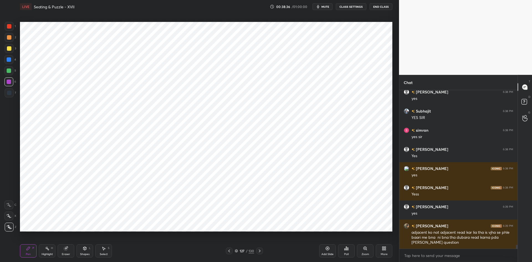
click at [231, 250] on icon at bounding box center [229, 251] width 4 height 4
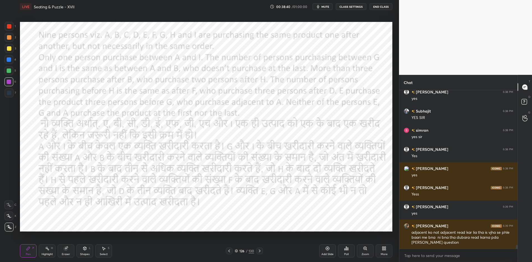
click at [263, 251] on div at bounding box center [259, 250] width 7 height 7
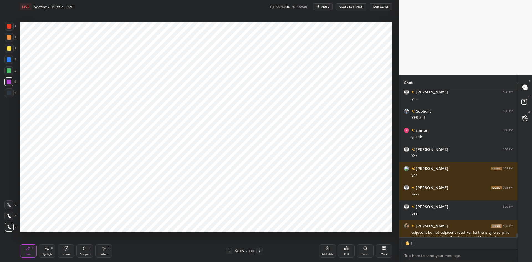
scroll to position [145, 117]
click at [227, 250] on div at bounding box center [229, 250] width 7 height 7
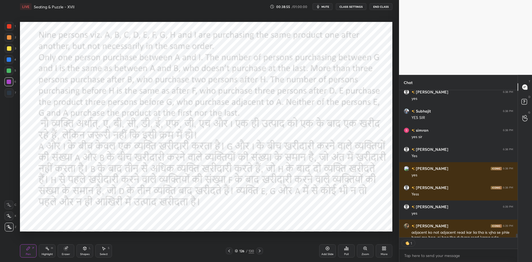
type textarea "x"
click at [258, 249] on icon at bounding box center [259, 251] width 4 height 4
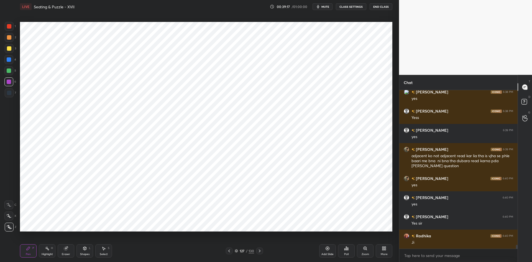
scroll to position [6344, 0]
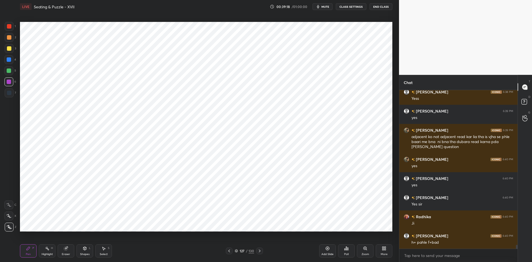
click at [11, 92] on div at bounding box center [9, 93] width 4 height 4
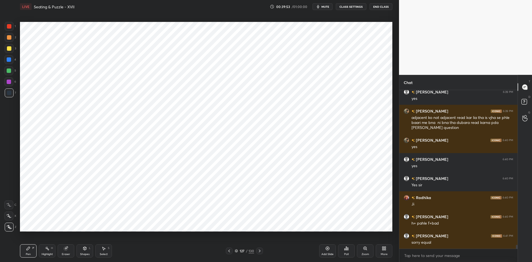
scroll to position [6369, 0]
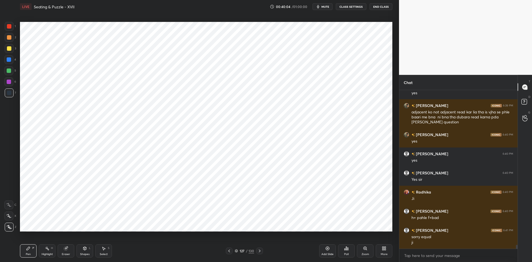
click at [9, 83] on div at bounding box center [9, 82] width 4 height 4
click at [12, 29] on div at bounding box center [9, 26] width 9 height 9
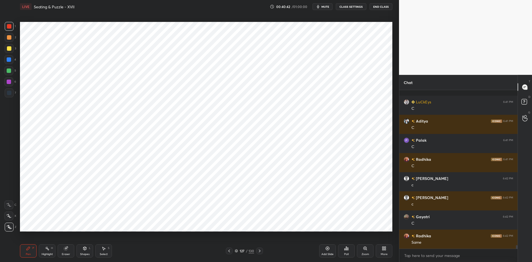
scroll to position [6618, 0]
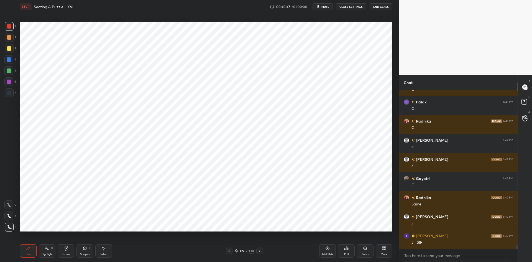
click at [236, 252] on icon at bounding box center [236, 250] width 3 height 3
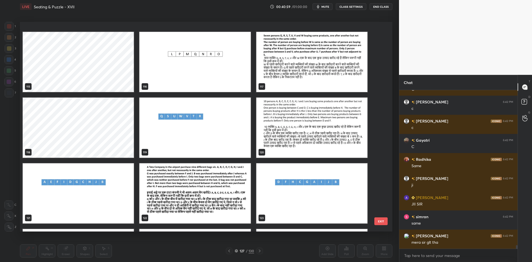
scroll to position [2505, 0]
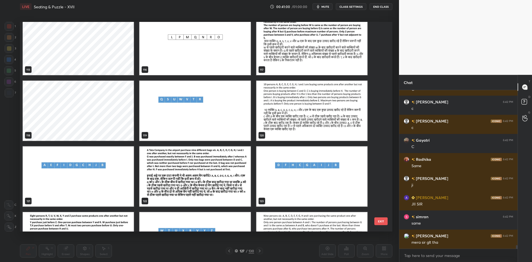
click at [285, 124] on img "grid" at bounding box center [311, 111] width 111 height 60
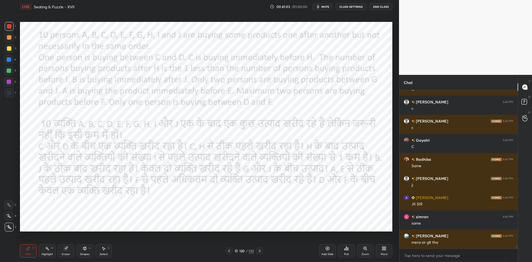
drag, startPoint x: 320, startPoint y: 7, endPoint x: 336, endPoint y: 10, distance: 16.8
click at [320, 8] on icon "button" at bounding box center [318, 6] width 4 height 4
click at [343, 8] on button "CLASS SETTINGS" at bounding box center [351, 6] width 30 height 7
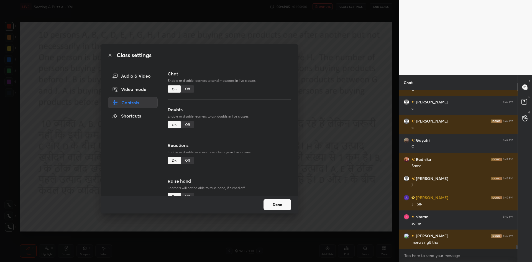
click at [190, 89] on div "Off" at bounding box center [187, 88] width 13 height 7
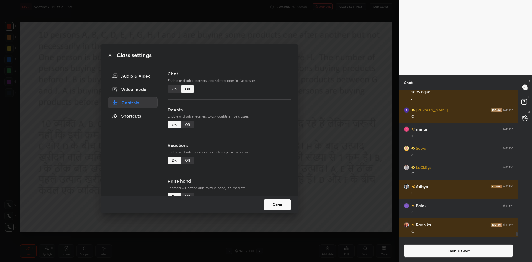
click at [345, 110] on div "Class settings Audio & Video Video mode Controls Shortcuts Chat Enable or disab…" at bounding box center [199, 131] width 399 height 262
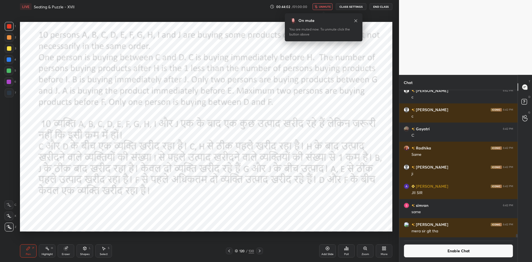
scroll to position [134, 117]
click at [326, 8] on span "unmute" at bounding box center [325, 7] width 12 height 4
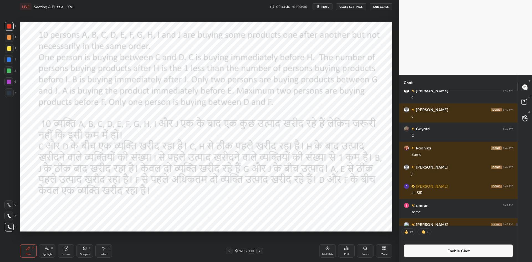
click at [347, 250] on icon at bounding box center [346, 248] width 1 height 3
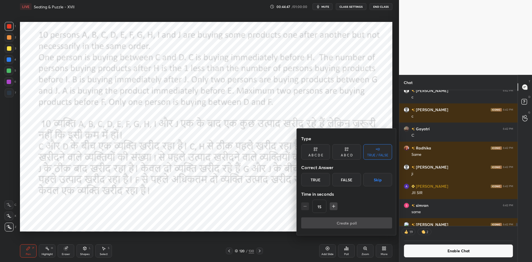
click at [383, 184] on button "Skip" at bounding box center [377, 179] width 29 height 13
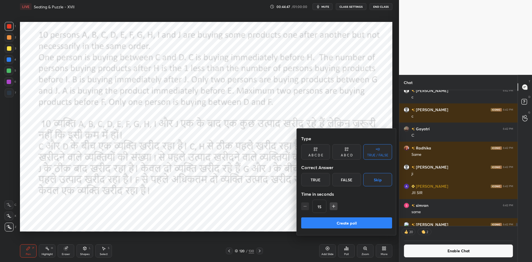
click at [359, 220] on button "Create poll" at bounding box center [346, 222] width 91 height 11
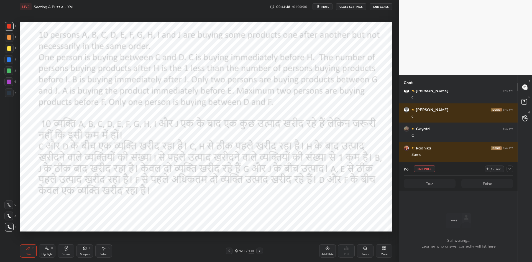
scroll to position [88, 117]
click at [331, 7] on button "mute" at bounding box center [323, 6] width 20 height 7
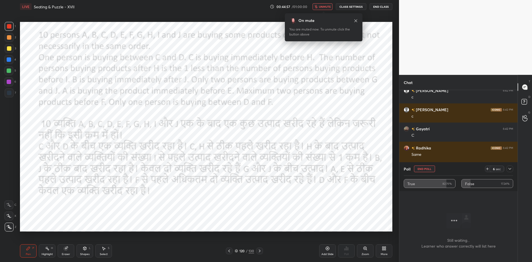
scroll to position [6560, 0]
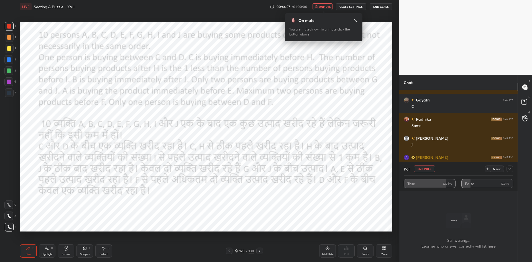
click at [323, 5] on span "unmute" at bounding box center [325, 7] width 12 height 4
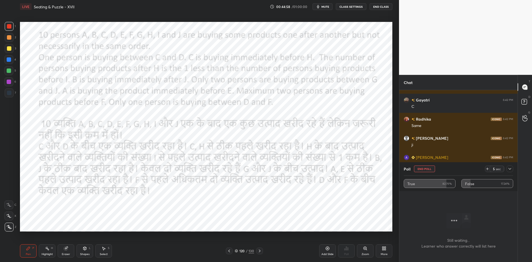
click at [428, 169] on button "End Poll" at bounding box center [424, 168] width 21 height 7
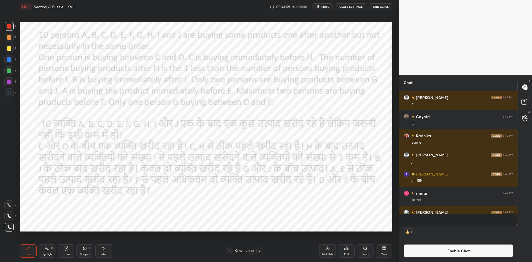
scroll to position [134, 117]
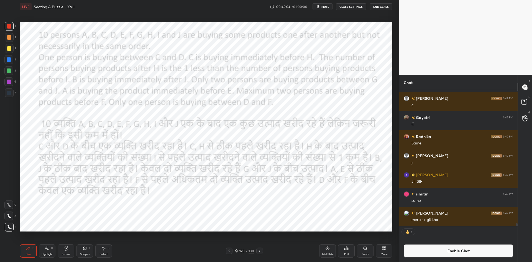
click at [412, 252] on button "Enable Chat" at bounding box center [458, 250] width 109 height 13
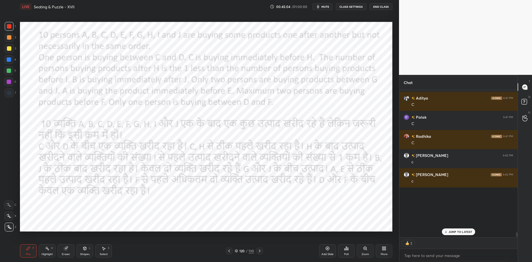
scroll to position [145, 117]
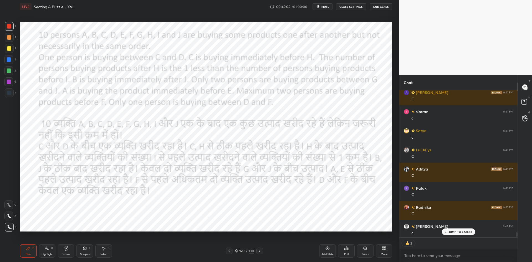
click at [446, 232] on icon at bounding box center [446, 232] width 0 height 2
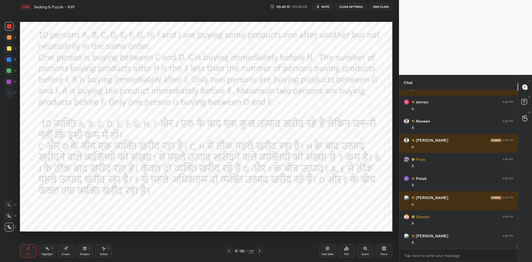
scroll to position [157, 117]
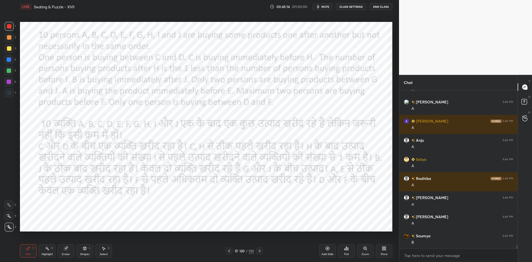
click at [327, 249] on icon at bounding box center [327, 248] width 4 height 4
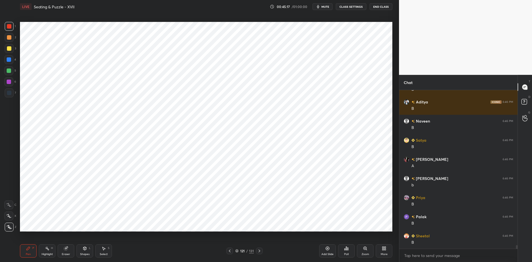
click at [234, 252] on div "121 / 131" at bounding box center [244, 250] width 36 height 7
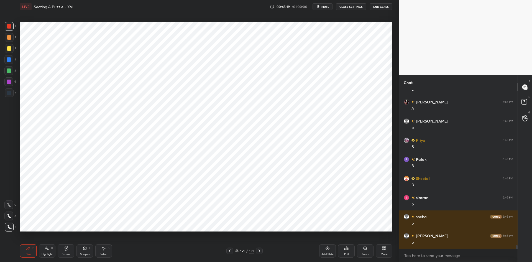
click at [230, 250] on icon at bounding box center [230, 250] width 2 height 3
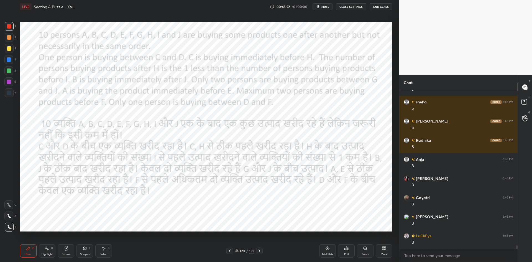
click at [258, 249] on icon at bounding box center [259, 251] width 4 height 4
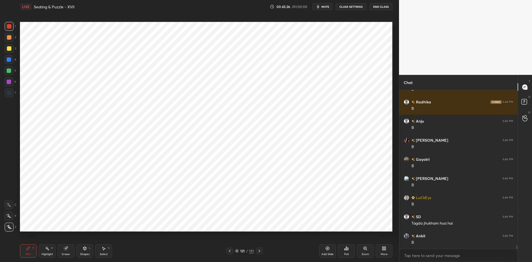
click at [229, 251] on icon at bounding box center [229, 251] width 4 height 4
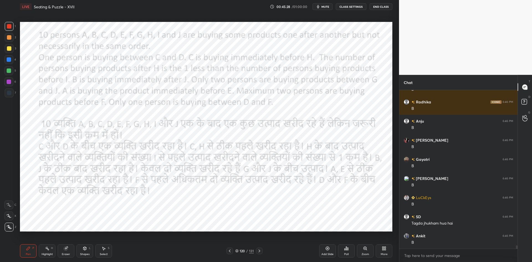
click at [260, 251] on icon at bounding box center [259, 251] width 4 height 4
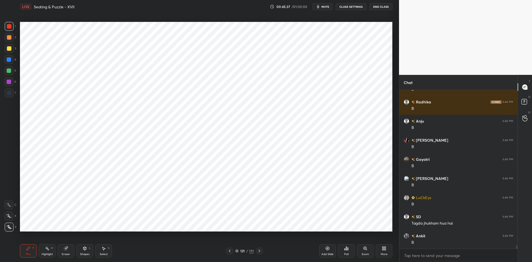
click at [227, 251] on div at bounding box center [229, 250] width 7 height 7
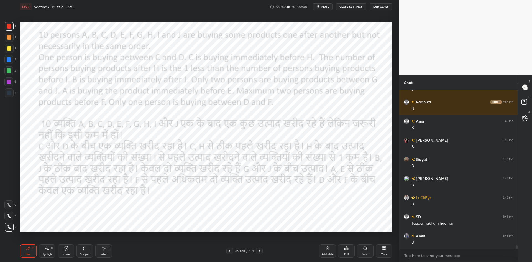
click at [260, 252] on icon at bounding box center [259, 251] width 4 height 4
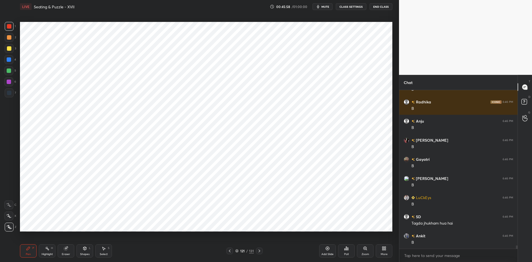
click at [228, 250] on icon at bounding box center [229, 251] width 4 height 4
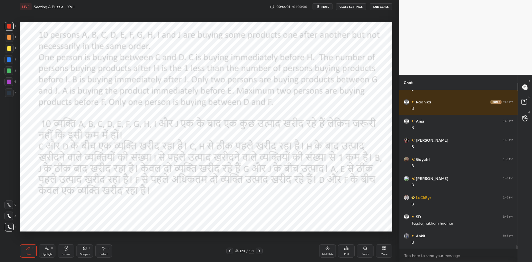
scroll to position [7260, 0]
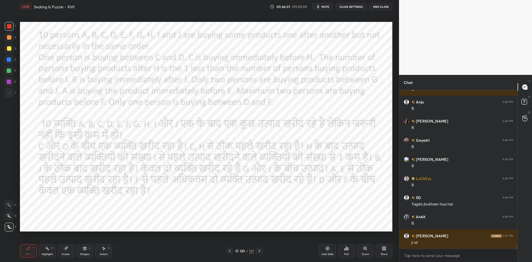
click at [260, 250] on icon at bounding box center [259, 251] width 4 height 4
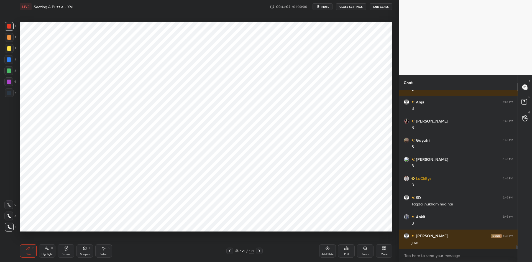
scroll to position [7279, 0]
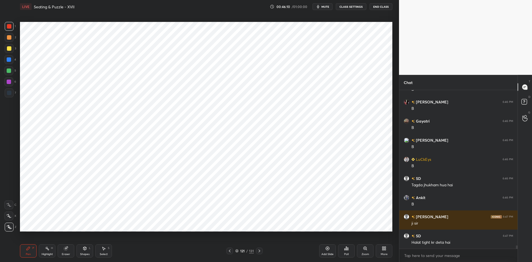
click at [229, 249] on icon at bounding box center [229, 251] width 4 height 4
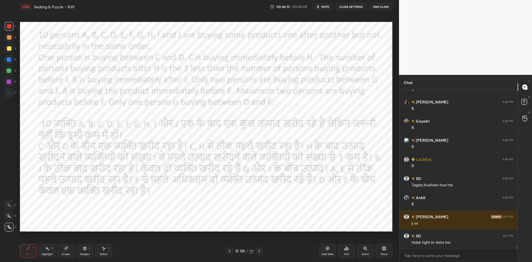
click at [258, 252] on icon at bounding box center [259, 251] width 4 height 4
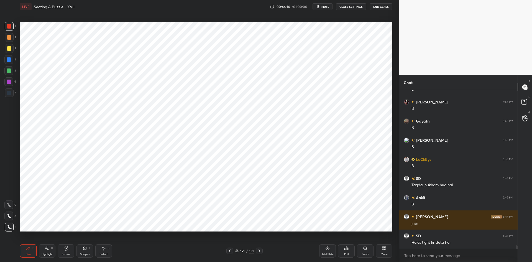
click at [230, 250] on icon at bounding box center [230, 250] width 2 height 3
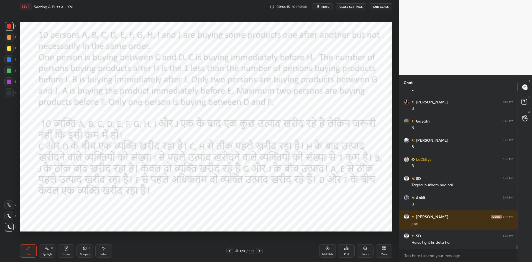
scroll to position [7298, 0]
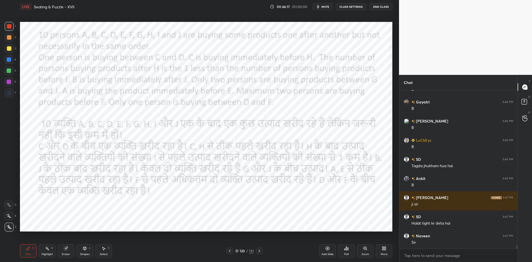
click at [259, 251] on icon at bounding box center [259, 251] width 4 height 4
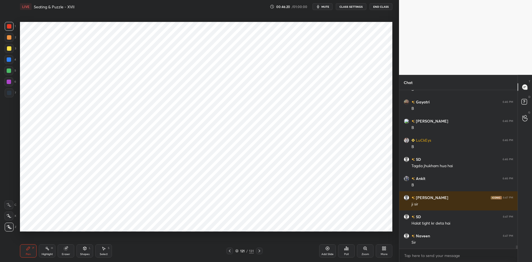
click at [230, 249] on icon at bounding box center [229, 251] width 4 height 4
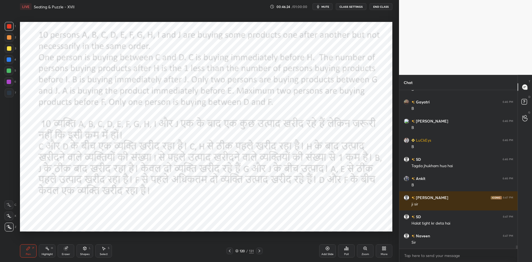
click at [257, 249] on icon at bounding box center [259, 251] width 4 height 4
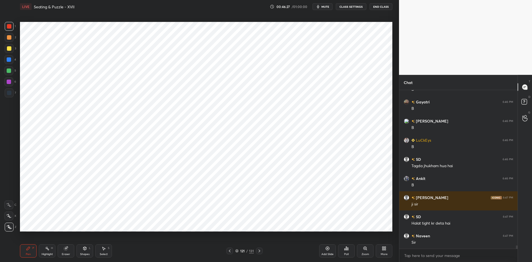
click at [228, 250] on icon at bounding box center [229, 251] width 4 height 4
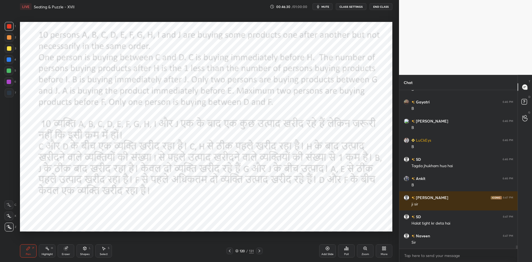
click at [259, 250] on icon at bounding box center [260, 250] width 2 height 3
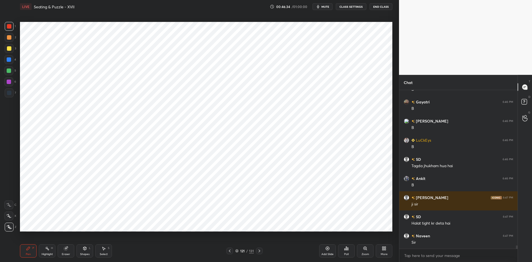
click at [230, 248] on div at bounding box center [229, 250] width 7 height 7
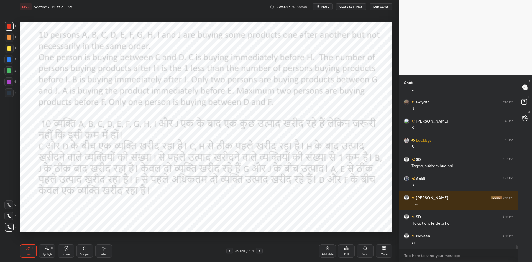
click at [262, 250] on div at bounding box center [259, 250] width 7 height 7
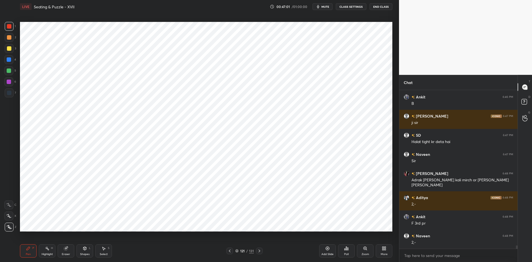
scroll to position [7404, 0]
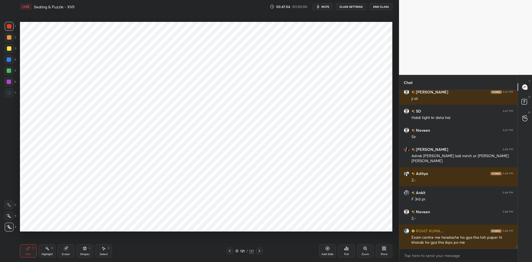
click at [231, 250] on icon at bounding box center [229, 251] width 4 height 4
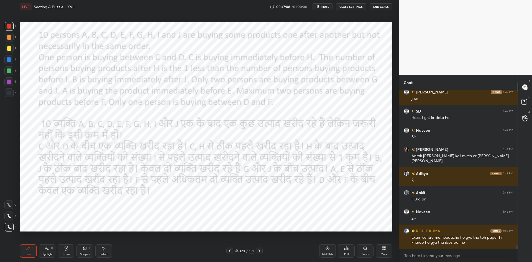
click at [260, 250] on icon at bounding box center [259, 251] width 4 height 4
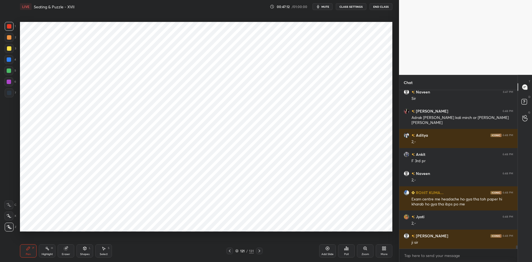
scroll to position [7461, 0]
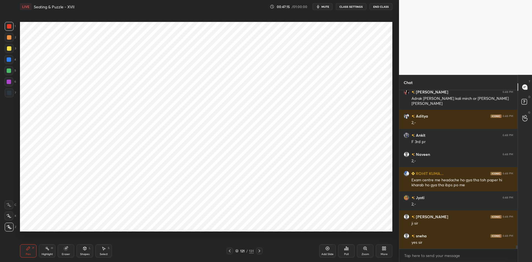
click at [229, 250] on icon at bounding box center [229, 251] width 4 height 4
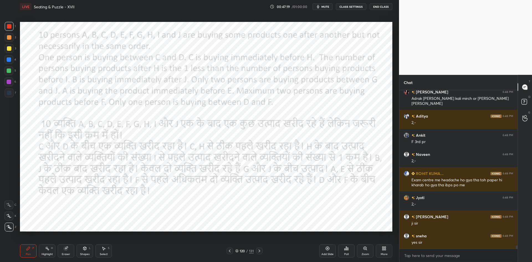
click at [263, 249] on div "120 / 131" at bounding box center [245, 250] width 150 height 7
click at [260, 250] on icon at bounding box center [259, 251] width 4 height 4
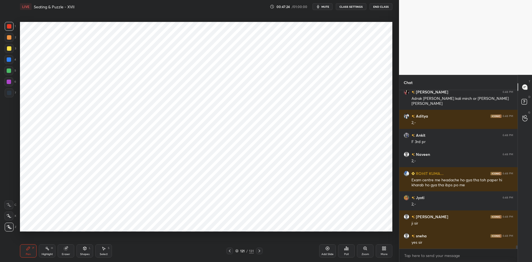
click at [8, 95] on div at bounding box center [9, 93] width 4 height 4
click at [227, 250] on div at bounding box center [229, 250] width 7 height 7
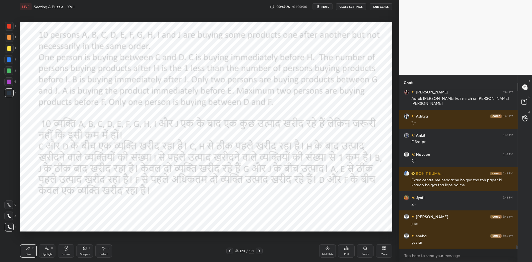
scroll to position [7480, 0]
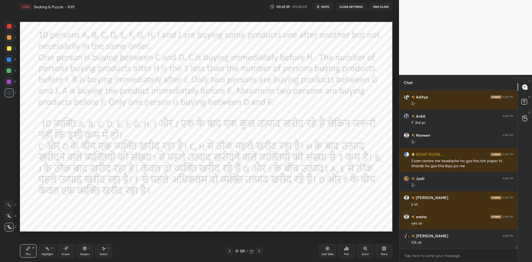
click at [260, 252] on icon at bounding box center [259, 251] width 4 height 4
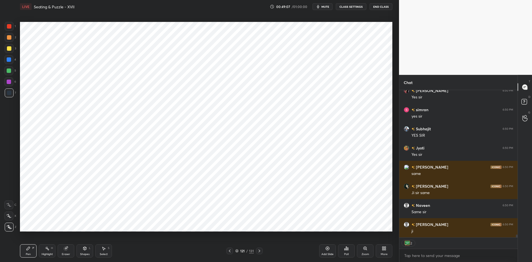
scroll to position [7676, 0]
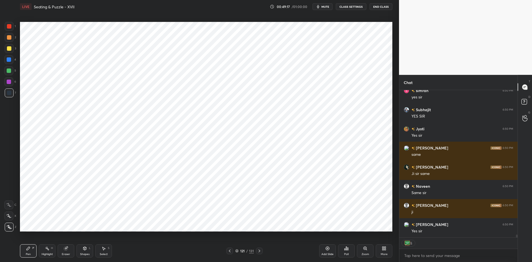
click at [323, 250] on div "Add Slide" at bounding box center [327, 250] width 17 height 13
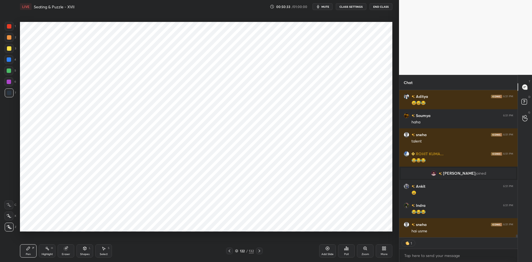
scroll to position [8033, 0]
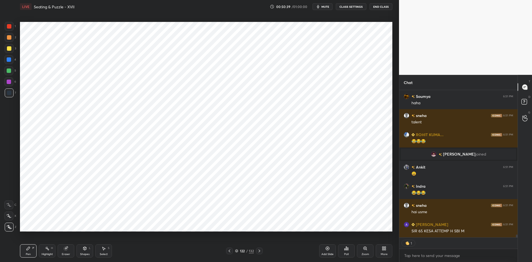
type textarea "x"
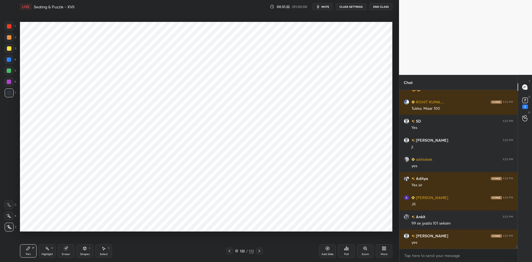
scroll to position [8408, 0]
